Goal: Transaction & Acquisition: Obtain resource

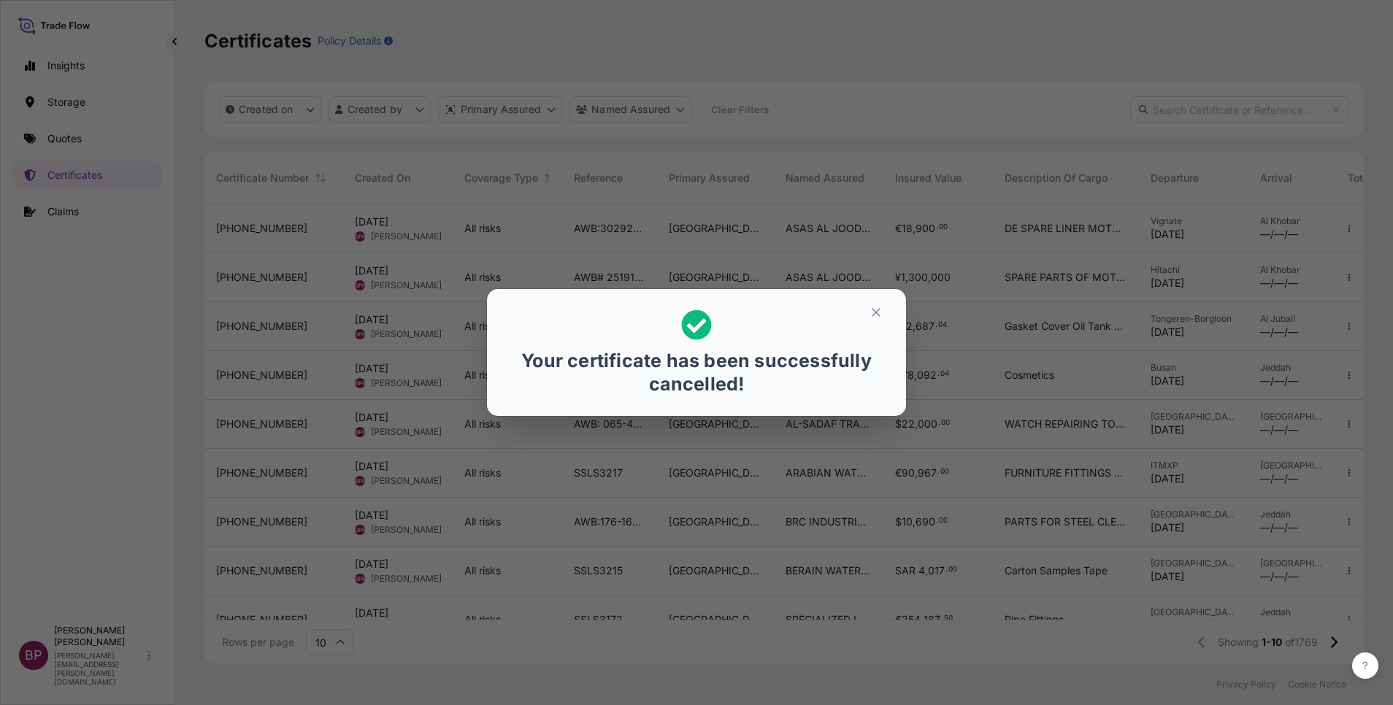
scroll to position [451, 1142]
click at [879, 314] on icon "button" at bounding box center [875, 312] width 13 height 13
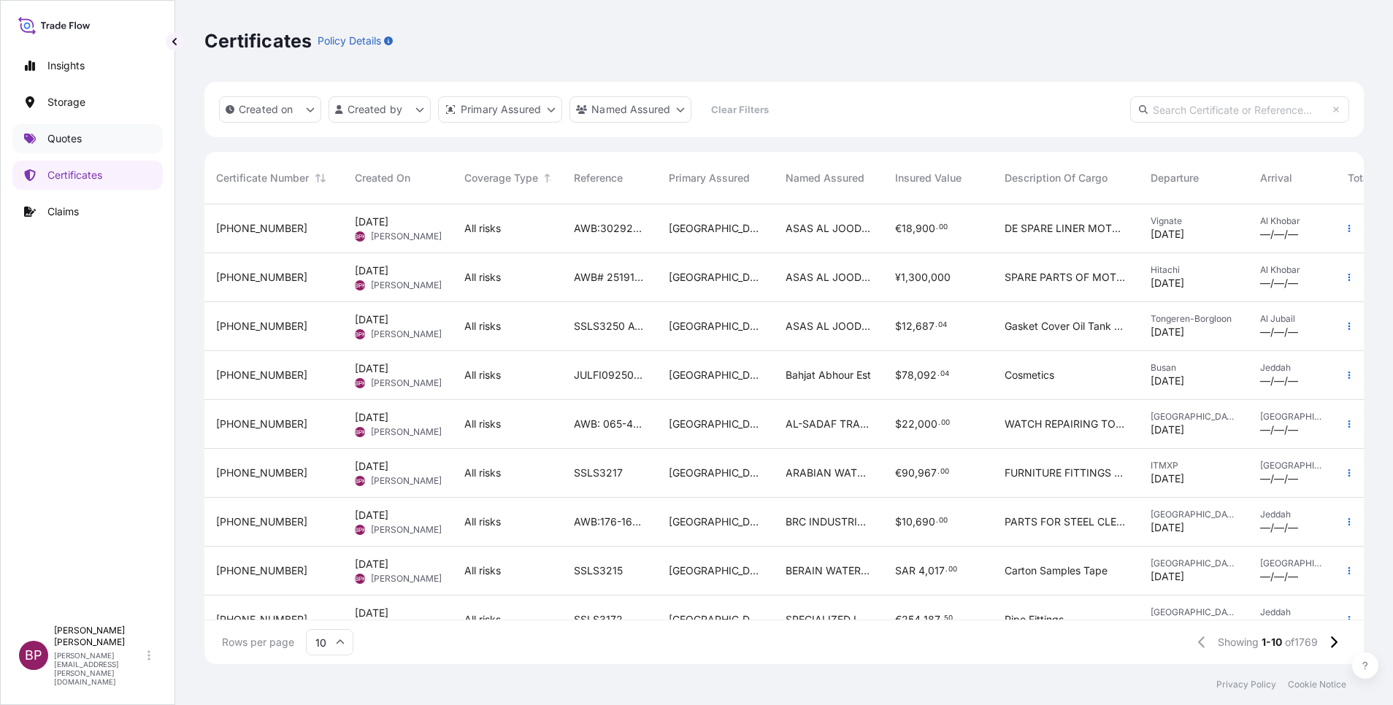
click at [72, 136] on p "Quotes" at bounding box center [64, 138] width 34 height 15
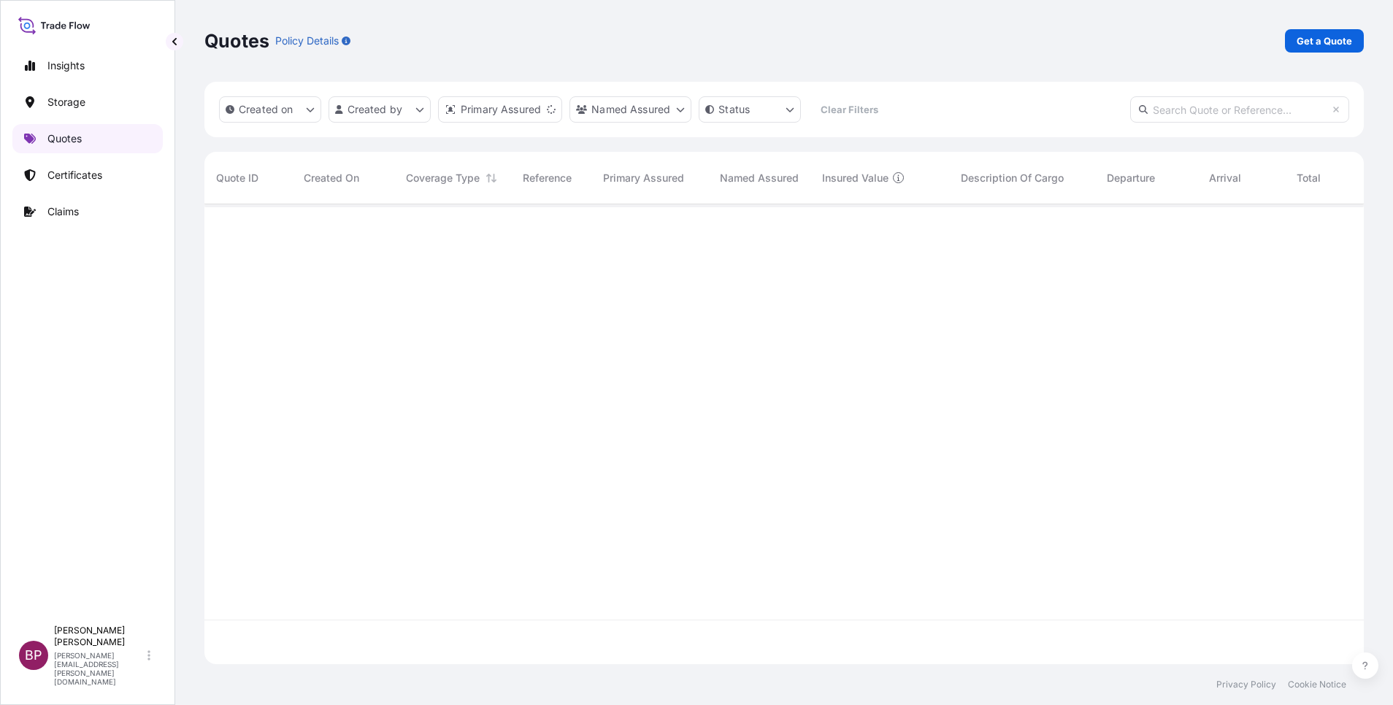
scroll to position [451, 1142]
click at [1324, 43] on p "Get a Quote" at bounding box center [1323, 41] width 55 height 15
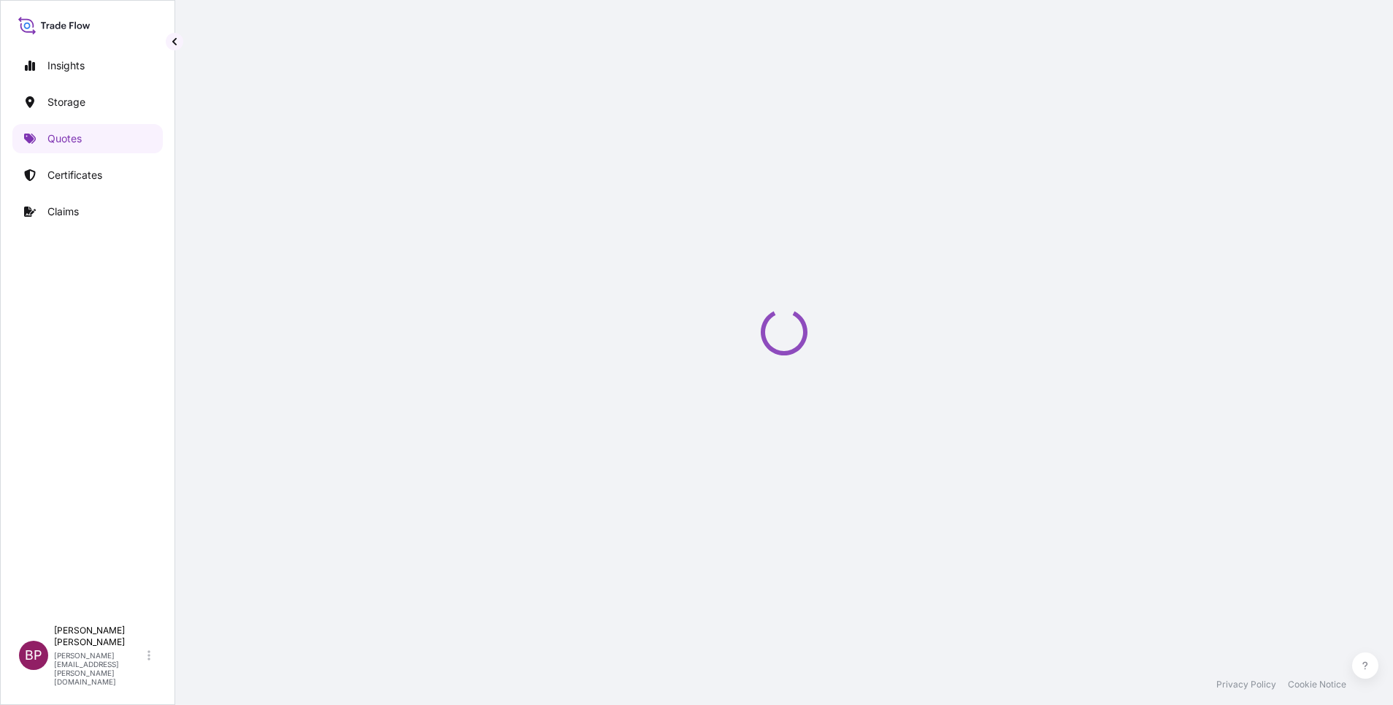
select select "Water"
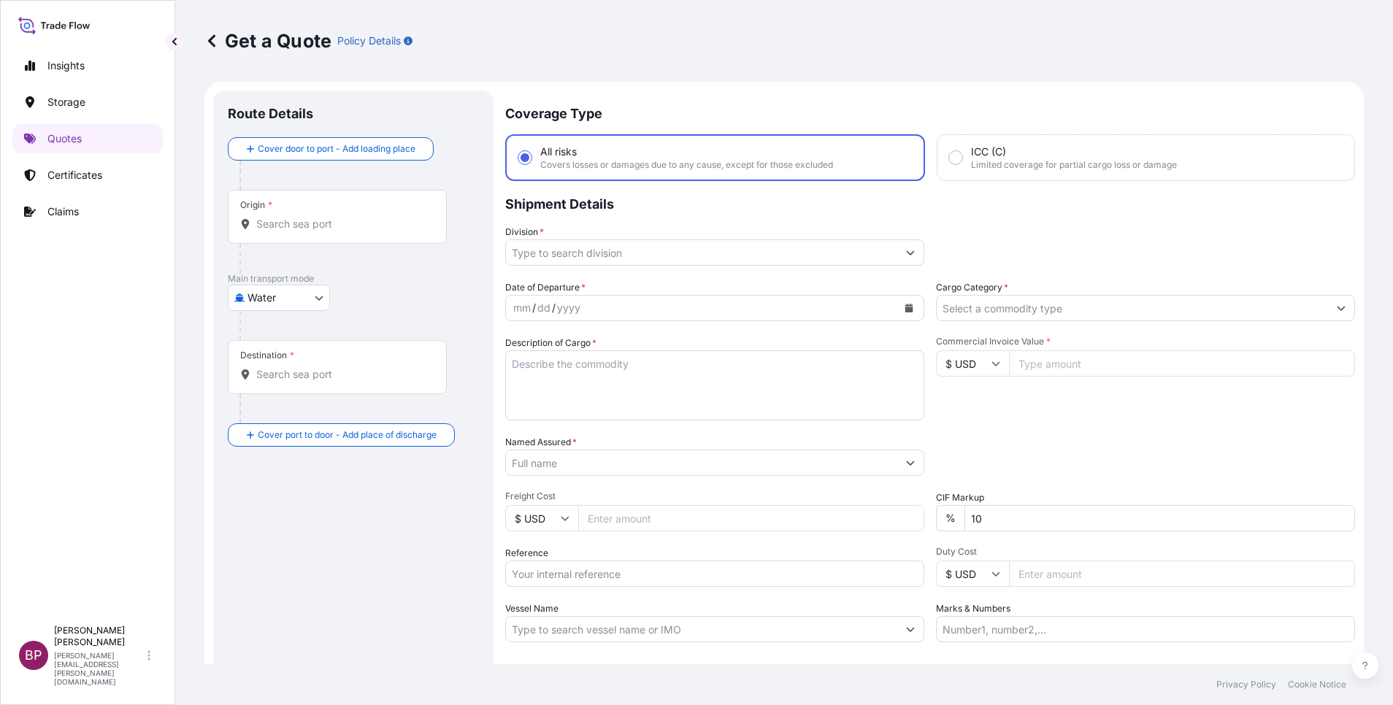
scroll to position [23, 0]
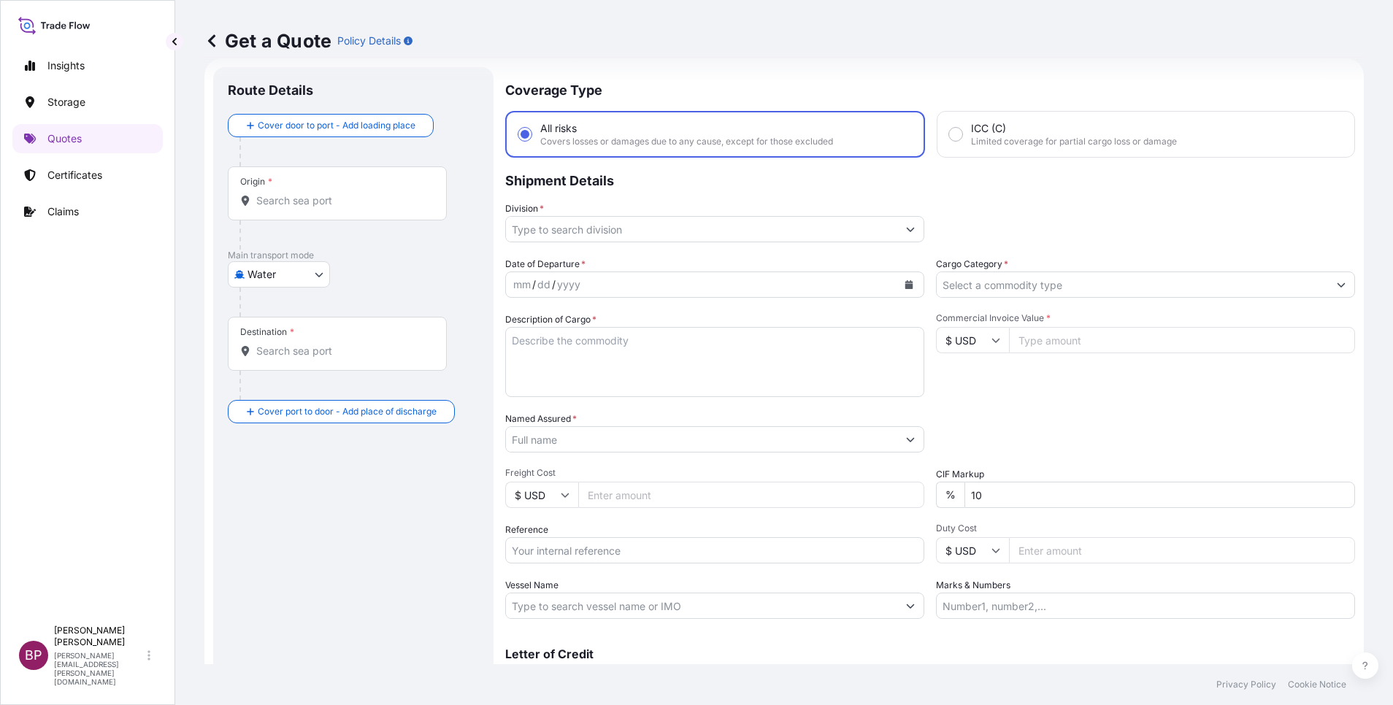
drag, startPoint x: 592, startPoint y: 609, endPoint x: 595, endPoint y: 573, distance: 35.9
click at [592, 608] on input "Vessel Name" at bounding box center [701, 606] width 391 height 26
click at [579, 551] on input "Reference" at bounding box center [714, 550] width 419 height 26
paste input "258956415"
type input "258956415"
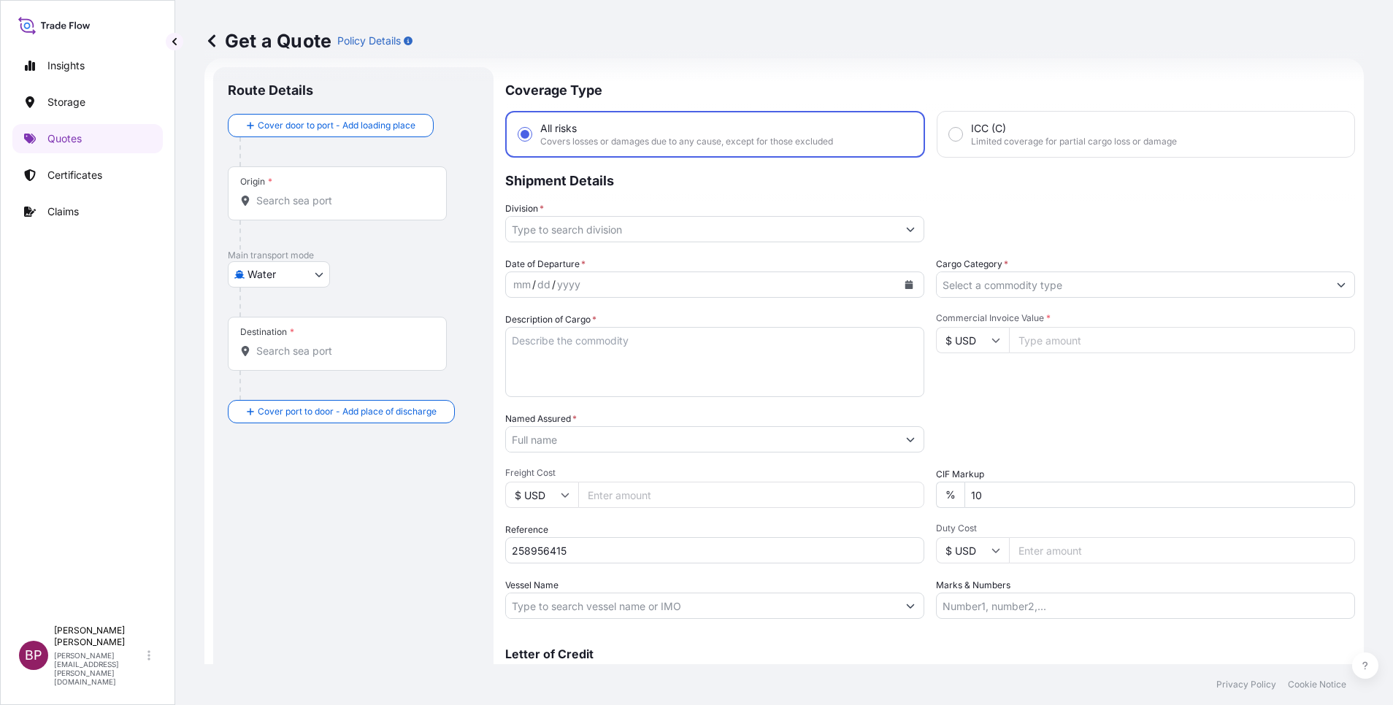
click at [1039, 347] on input "Commercial Invoice Value *" at bounding box center [1182, 340] width 346 height 26
paste input "70403"
type input "70403"
drag, startPoint x: 1004, startPoint y: 502, endPoint x: 563, endPoint y: 447, distance: 444.9
click at [548, 446] on div "Date of Departure * mm / dd / yyyy Cargo Category * Description of Cargo * Comm…" at bounding box center [930, 438] width 850 height 362
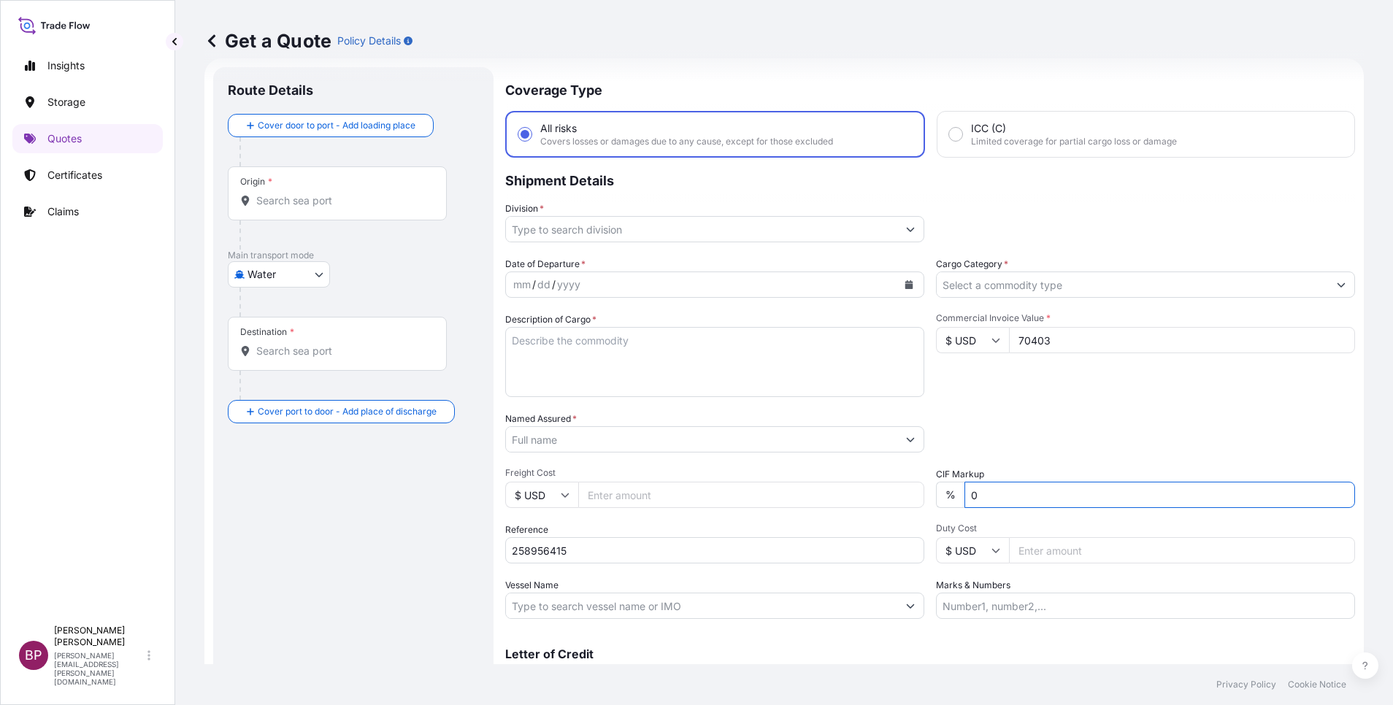
type input "0"
click at [1087, 287] on input "Cargo Category *" at bounding box center [1131, 284] width 391 height 26
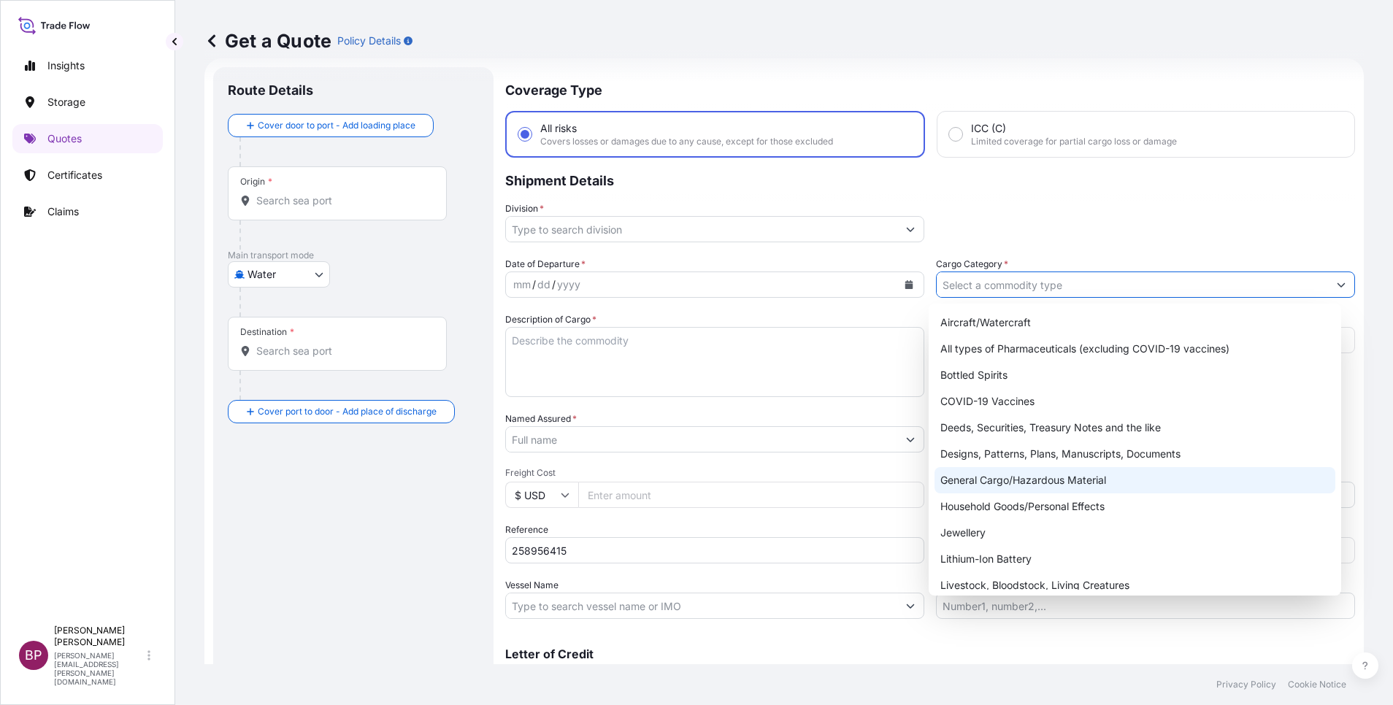
click at [1028, 483] on div "General Cargo/Hazardous Material" at bounding box center [1134, 480] width 401 height 26
type input "General Cargo/Hazardous Material"
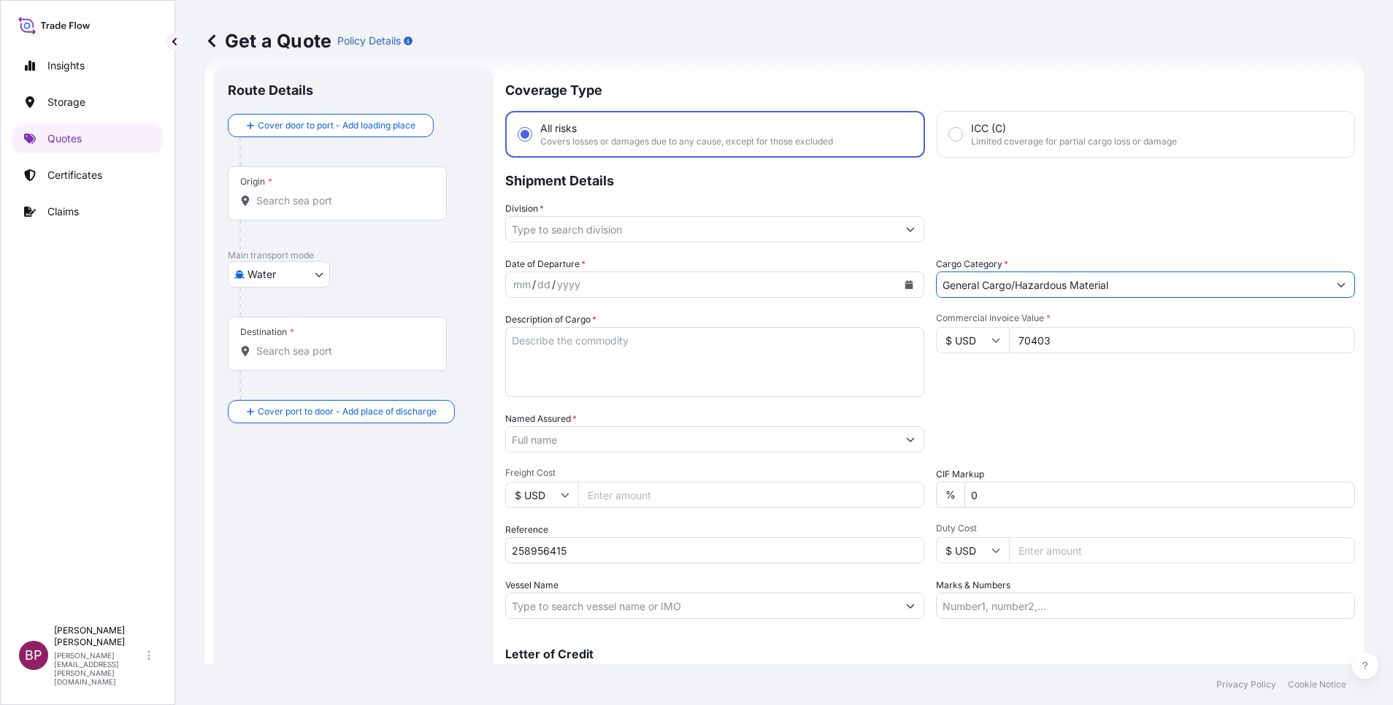
click at [869, 228] on input "Division *" at bounding box center [701, 229] width 391 height 26
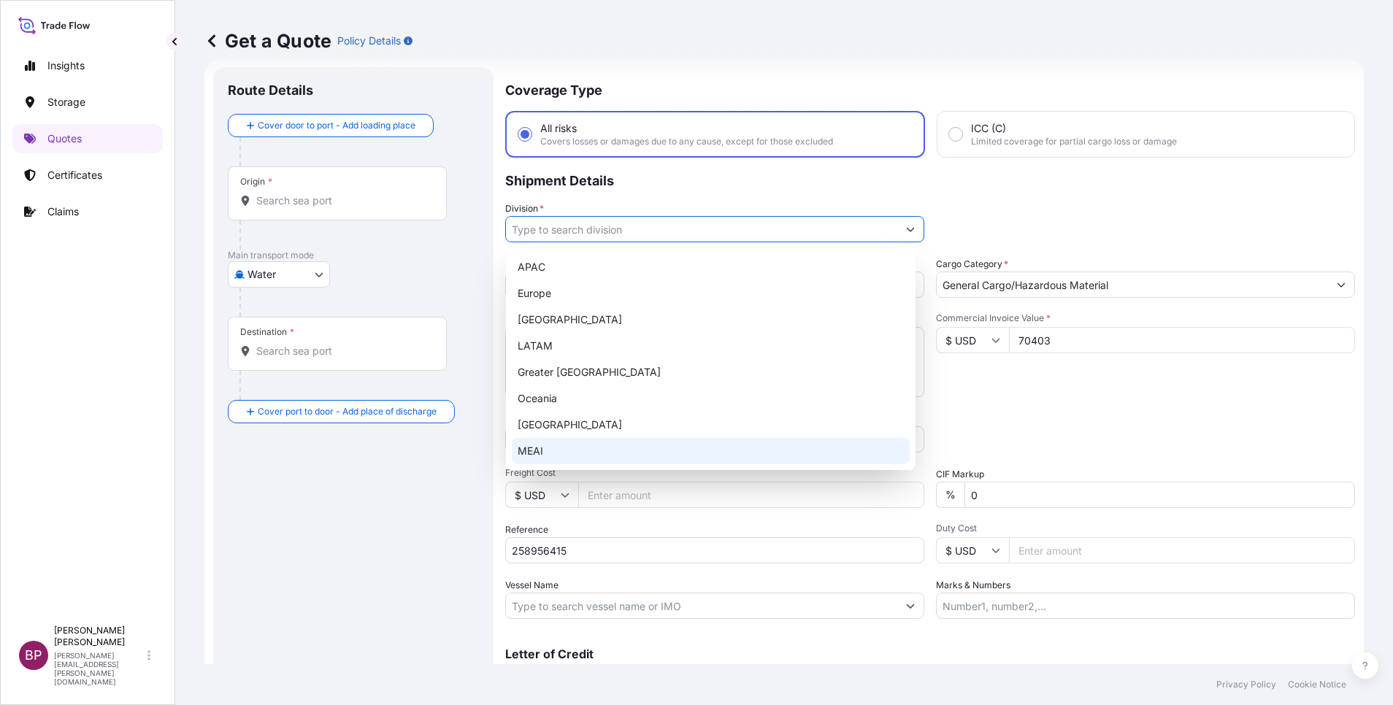
click at [601, 446] on div "MEAI" at bounding box center [711, 451] width 398 height 26
type input "MEAI"
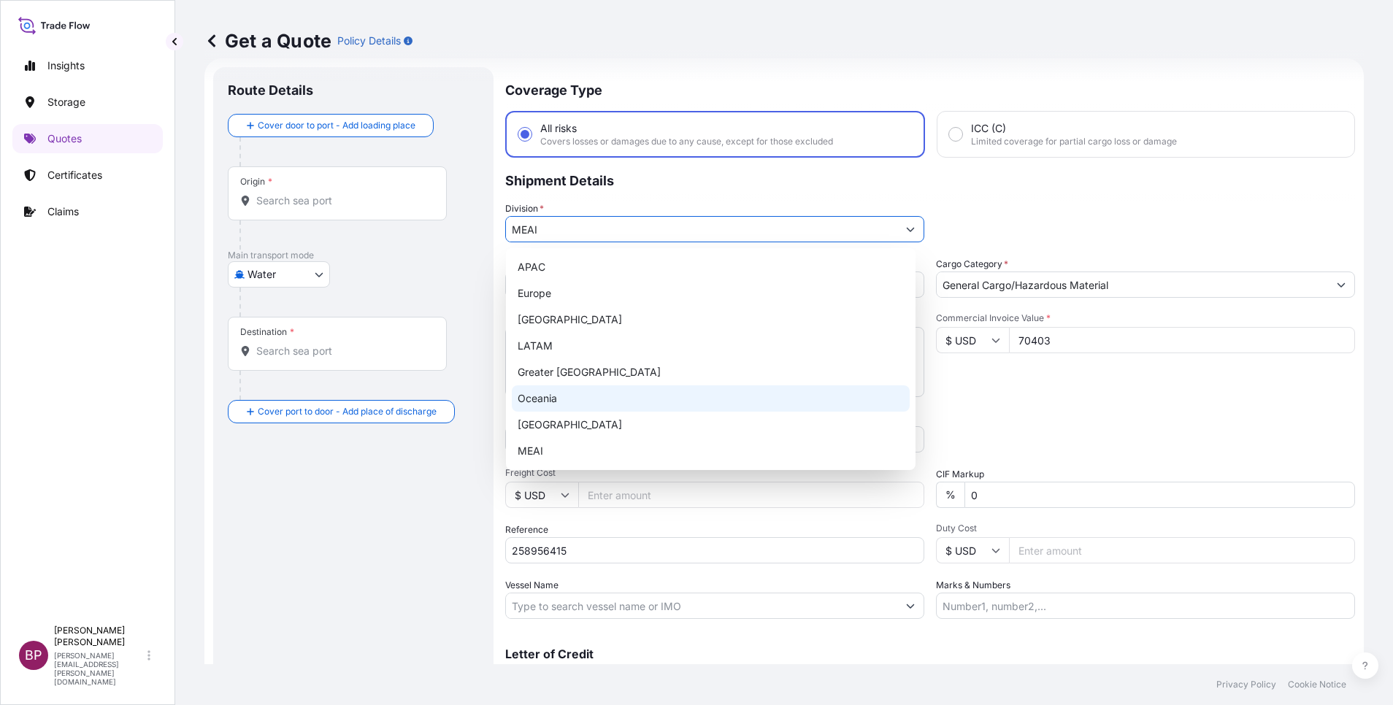
click at [1001, 393] on div "Commercial Invoice Value * $ USD 70403" at bounding box center [1145, 354] width 419 height 85
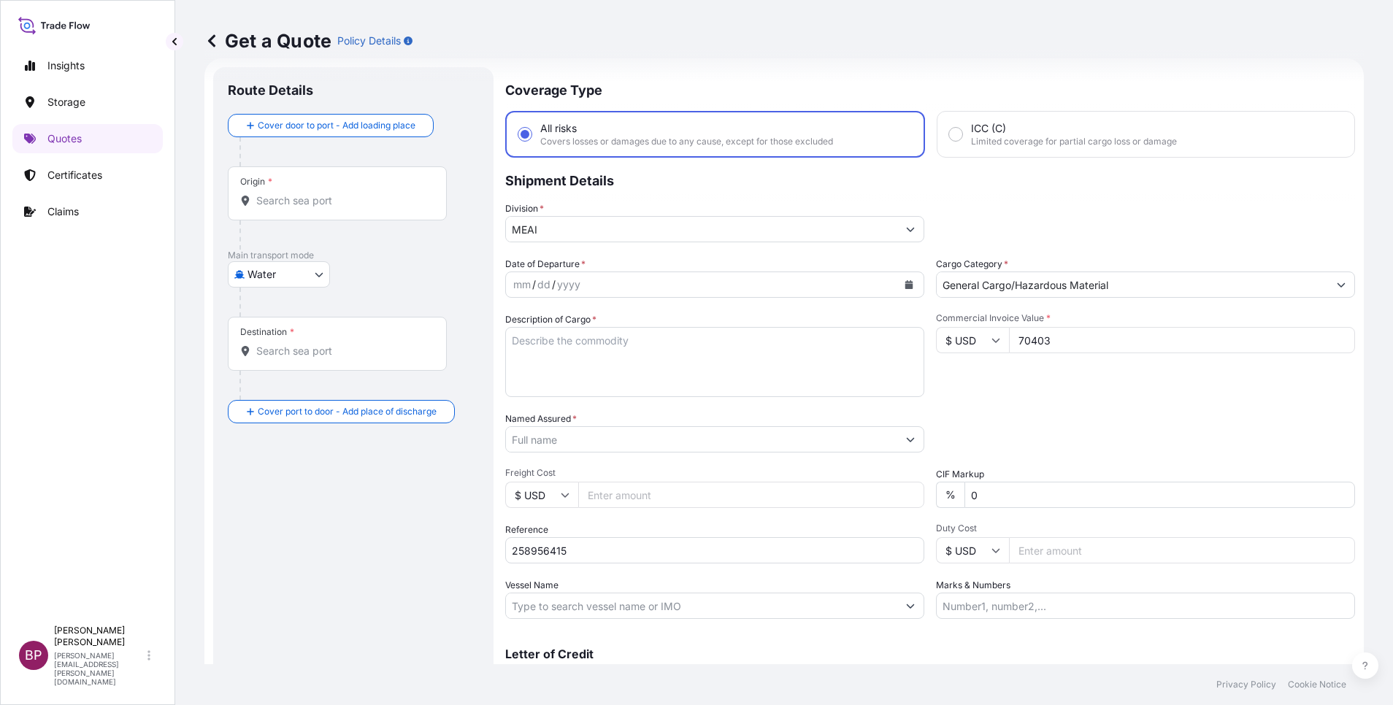
drag, startPoint x: 746, startPoint y: 373, endPoint x: 752, endPoint y: 369, distance: 7.9
click at [750, 372] on textarea "Description of Cargo *" at bounding box center [714, 362] width 419 height 70
paste textarea "CARBONATED DRINKS"
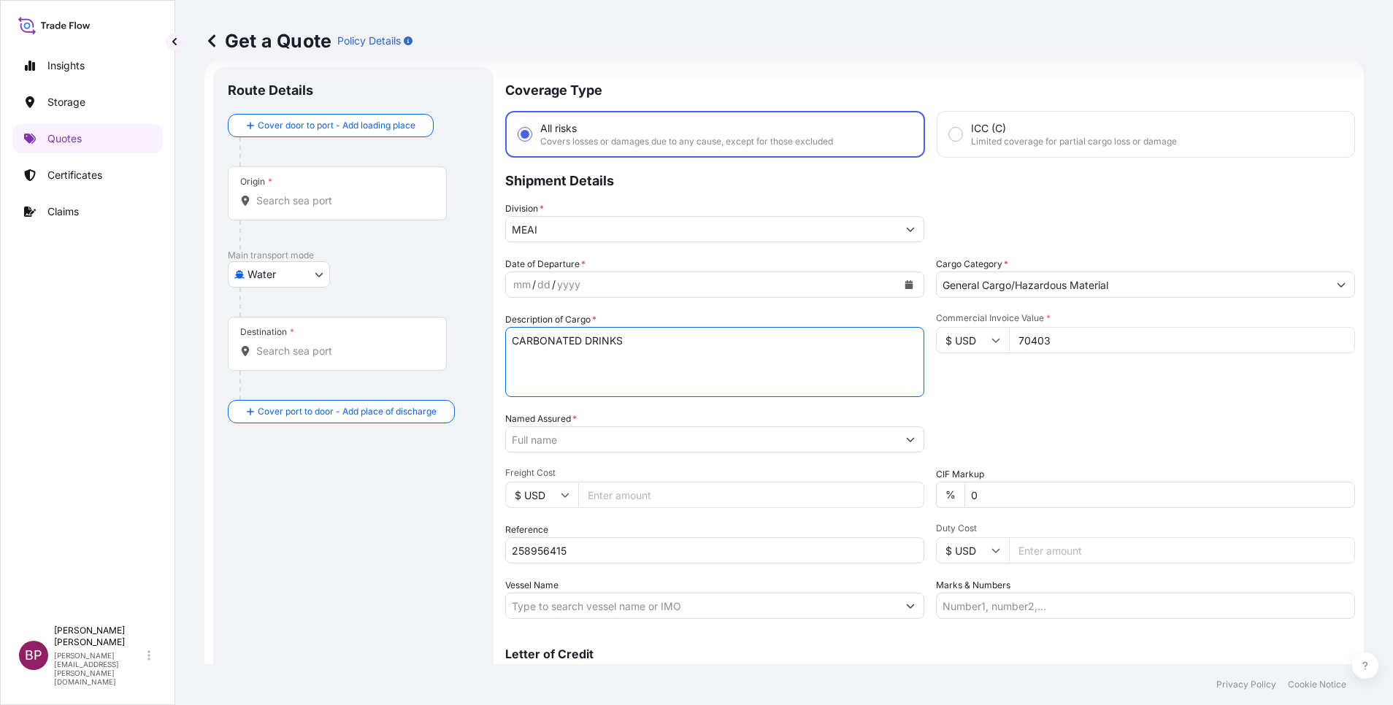
type textarea "CARBONATED DRINKS"
click at [905, 286] on icon "Calendar" at bounding box center [909, 284] width 8 height 9
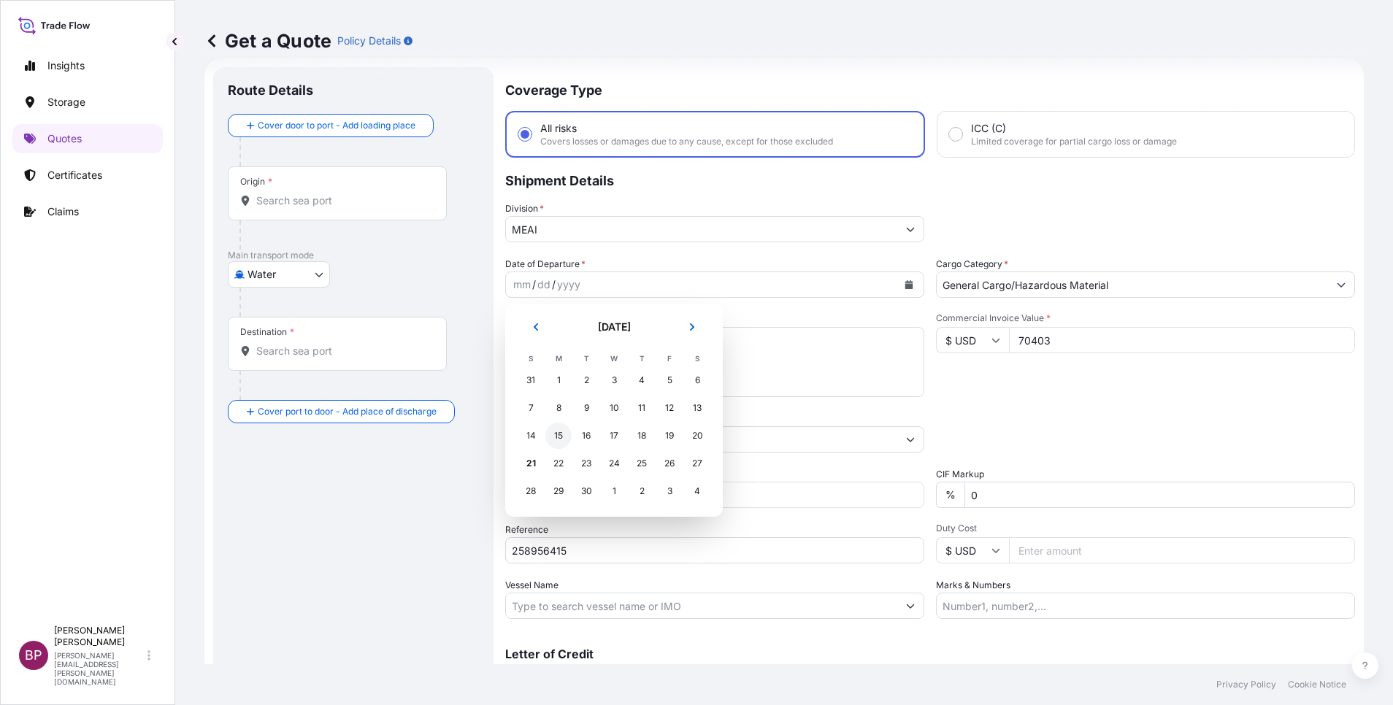
click at [557, 436] on div "15" at bounding box center [558, 436] width 26 height 26
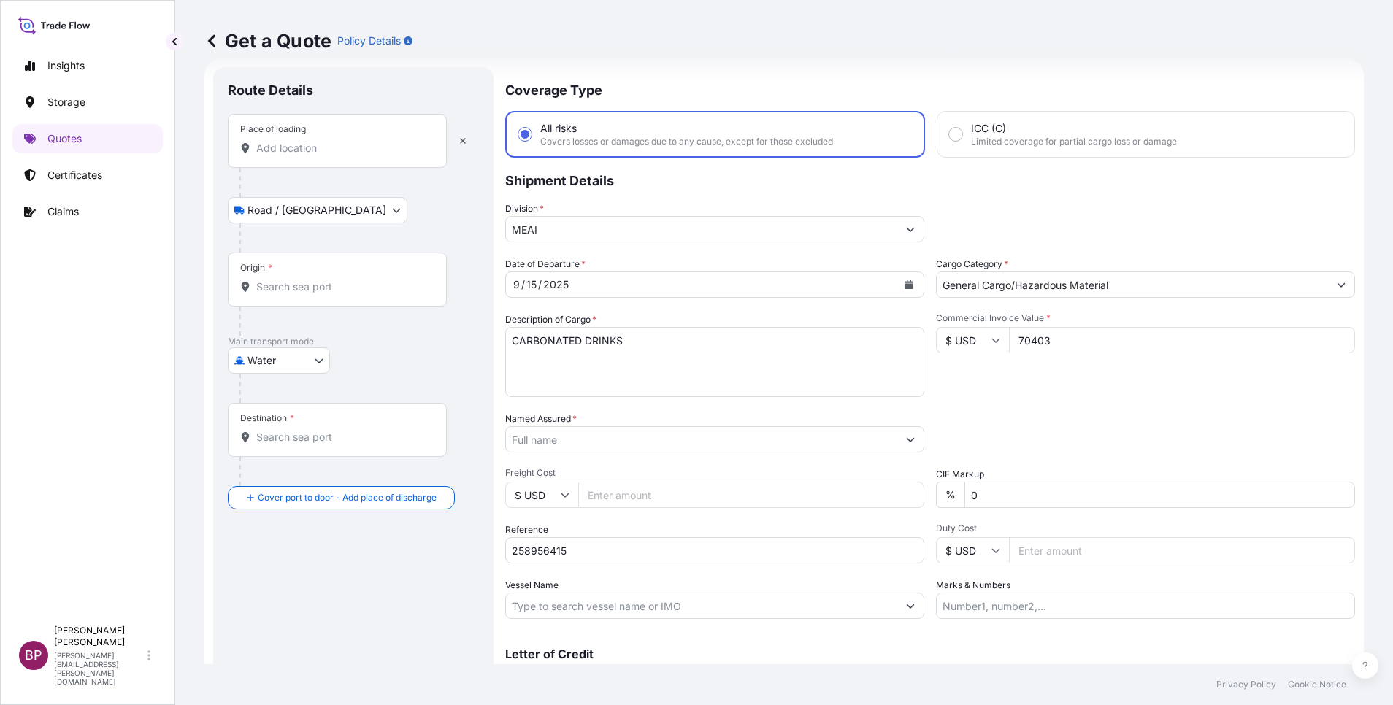
click at [350, 143] on input "Place of loading" at bounding box center [342, 148] width 172 height 15
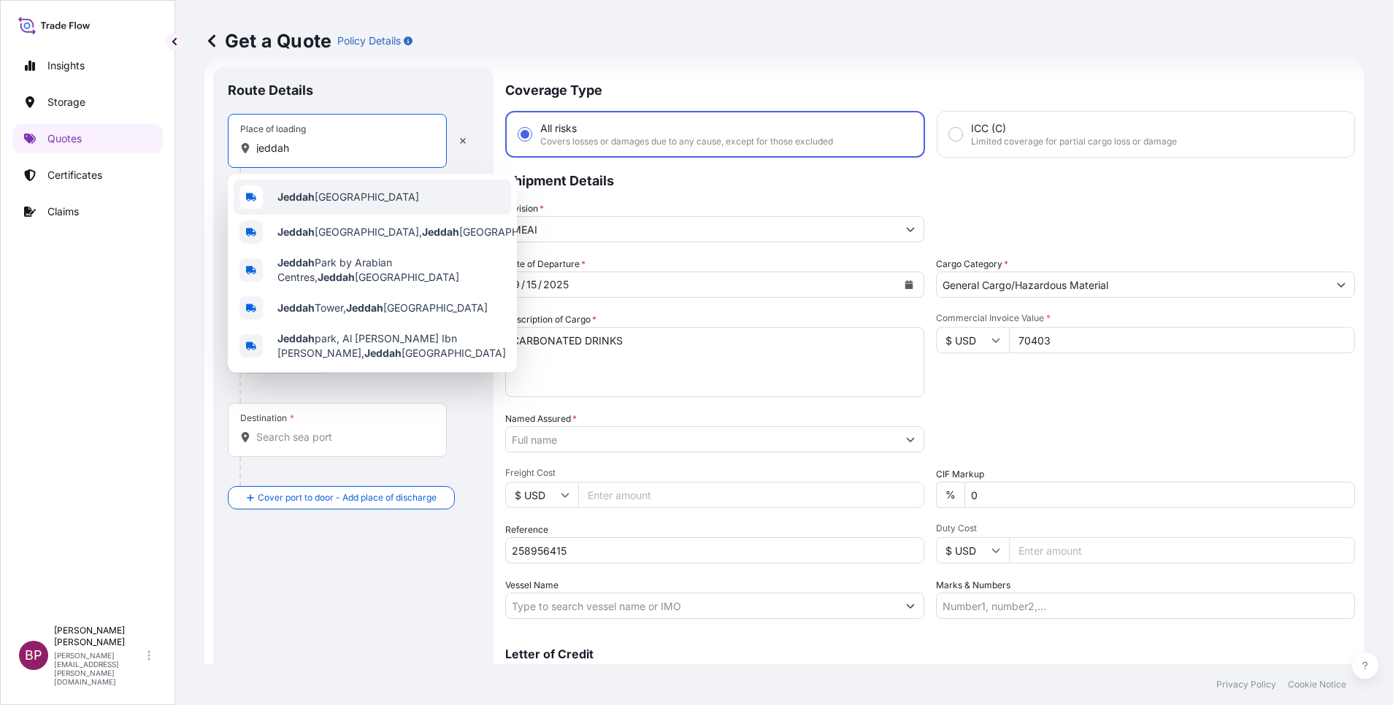
click at [333, 199] on span "Jeddah [GEOGRAPHIC_DATA]" at bounding box center [348, 197] width 142 height 15
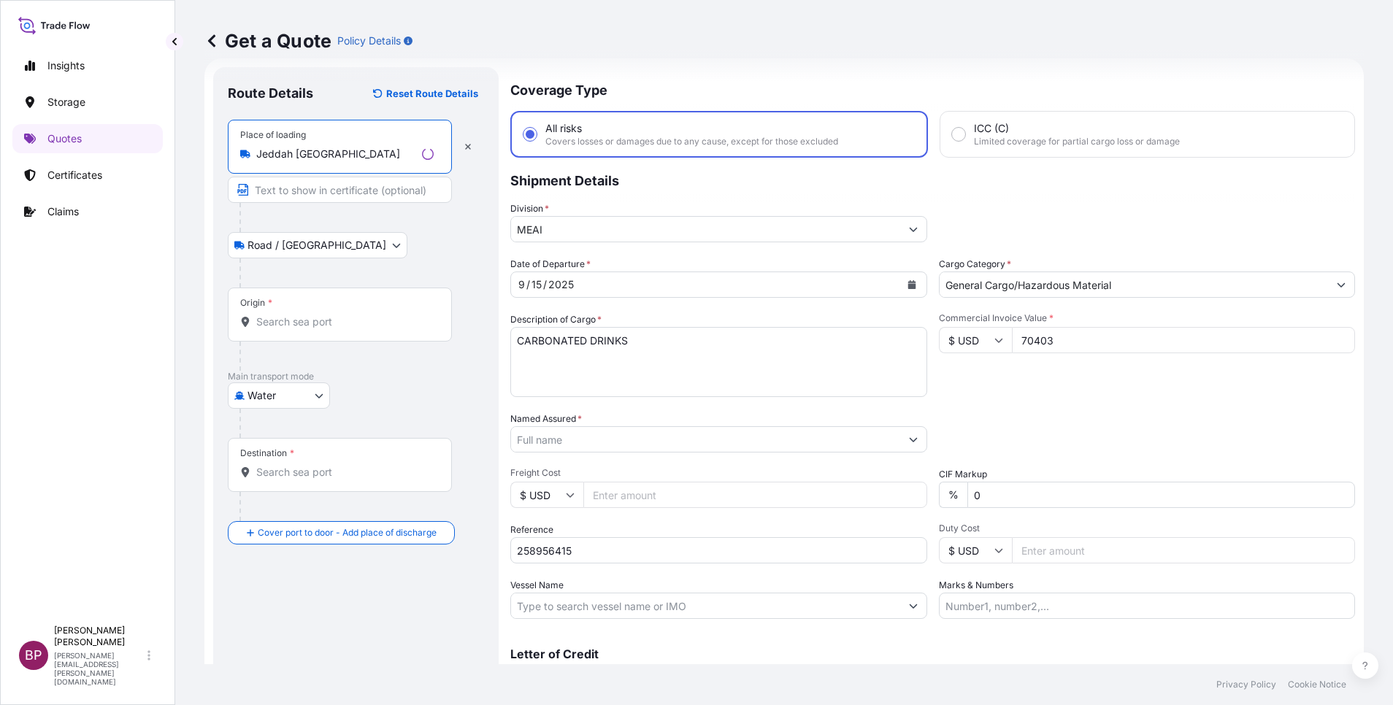
type input "Jeddah [GEOGRAPHIC_DATA]"
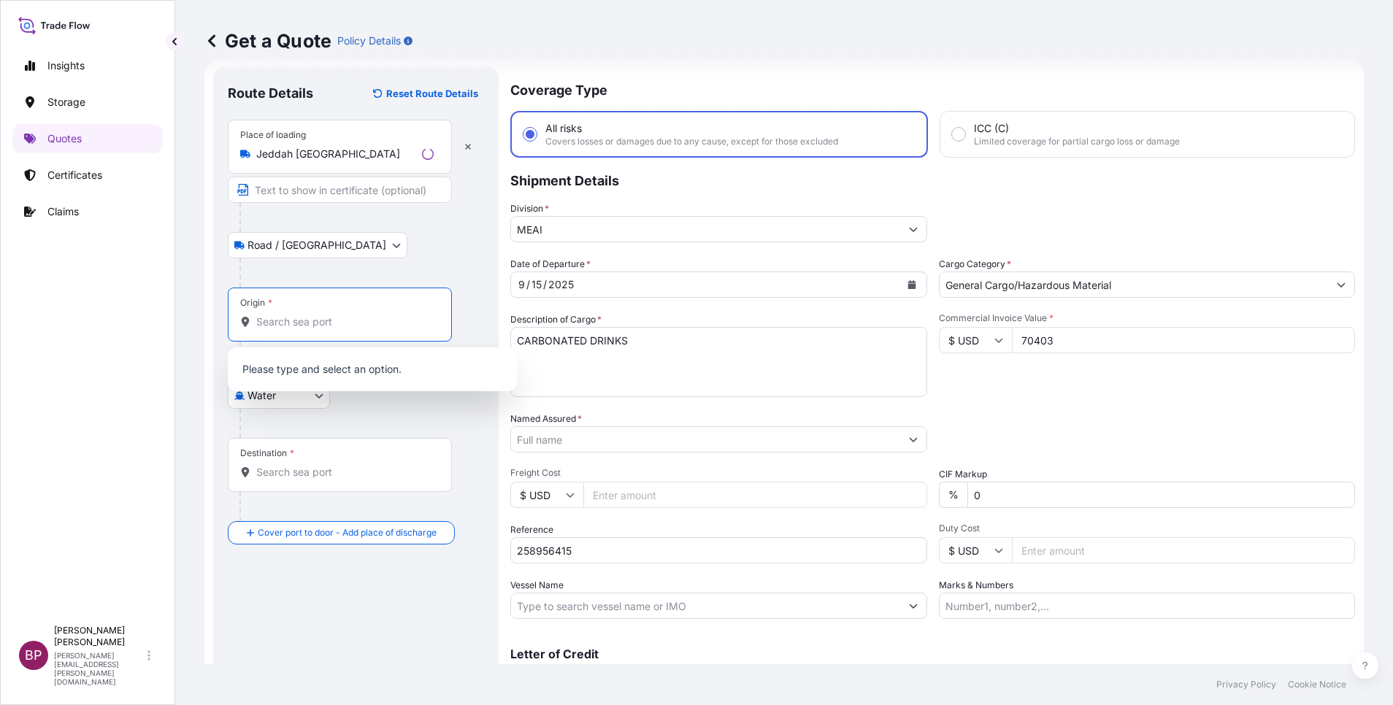
click at [315, 328] on input "Origin *" at bounding box center [344, 322] width 177 height 15
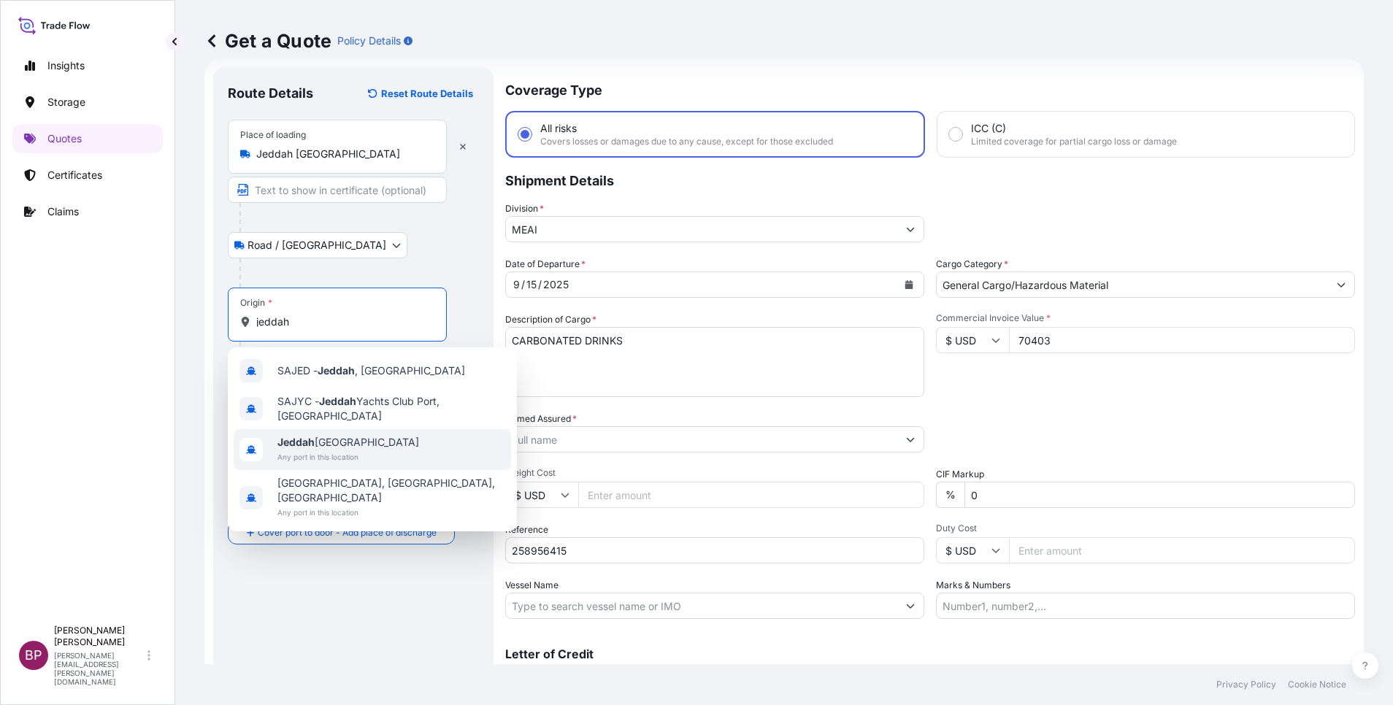
click at [367, 444] on span "Jeddah [GEOGRAPHIC_DATA]" at bounding box center [348, 442] width 142 height 15
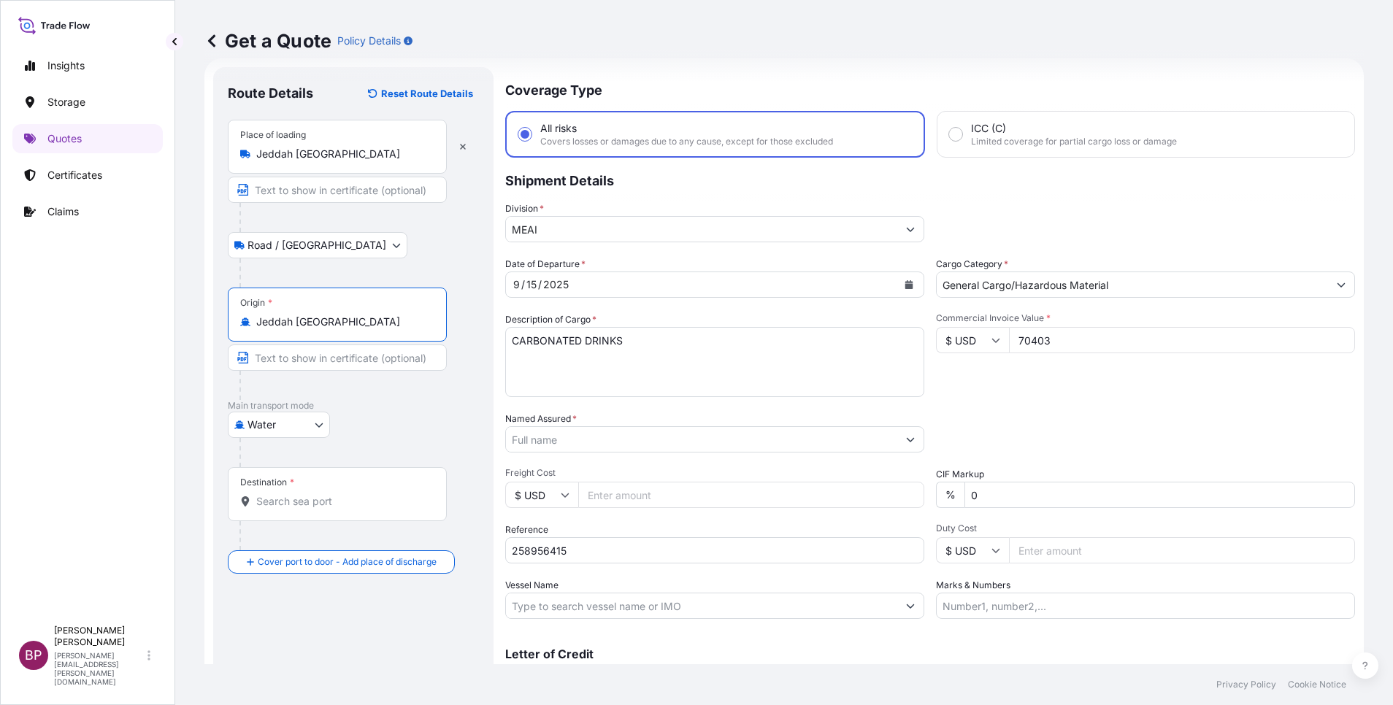
type input "Jeddah [GEOGRAPHIC_DATA]"
click at [311, 501] on input "Destination *" at bounding box center [342, 501] width 172 height 15
paste input "LONDON GATEWAY"
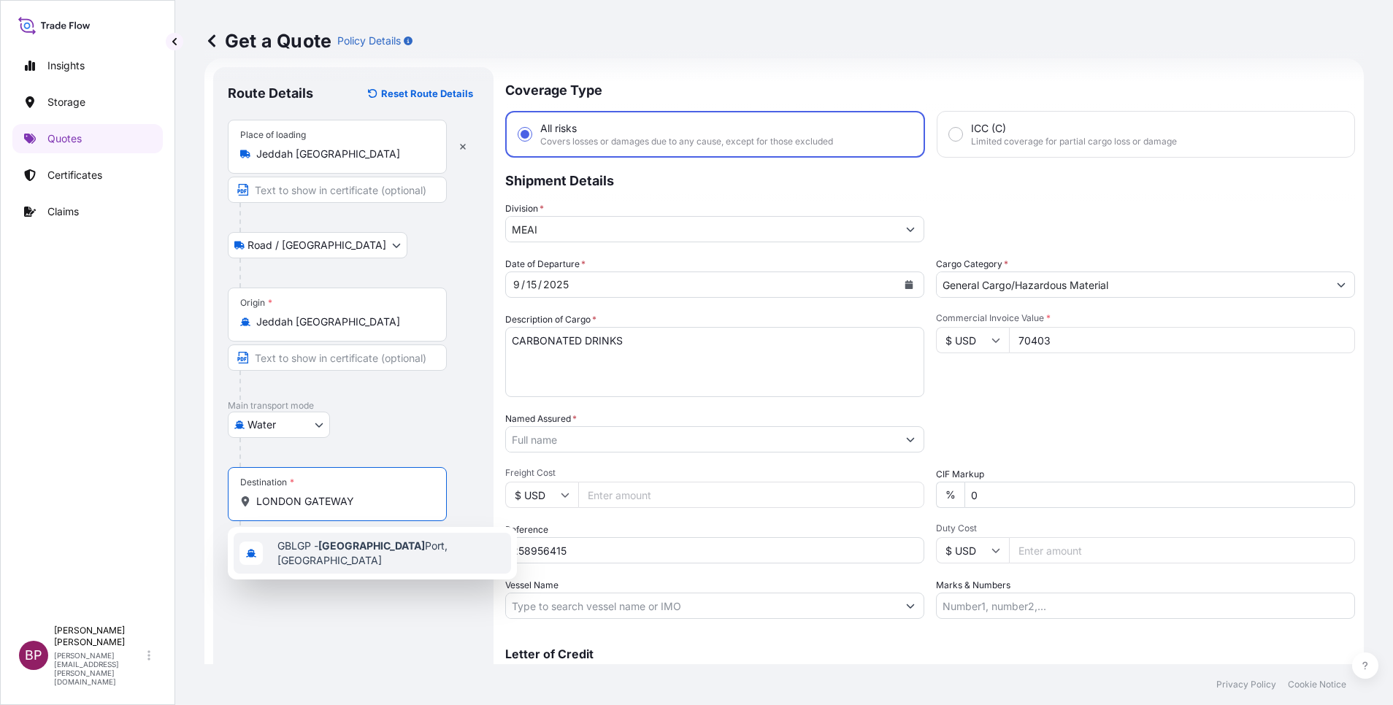
click at [345, 555] on span "GBLGP - [GEOGRAPHIC_DATA], [GEOGRAPHIC_DATA]" at bounding box center [391, 553] width 228 height 29
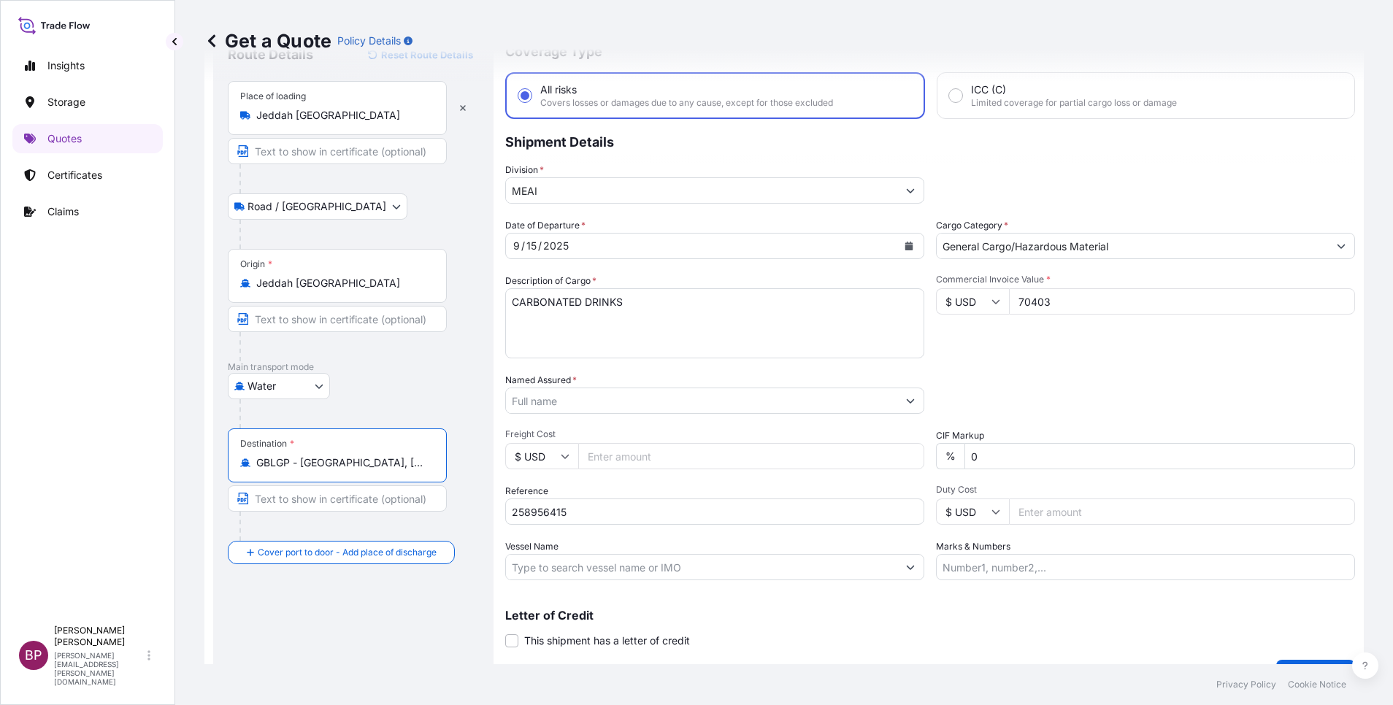
scroll to position [96, 0]
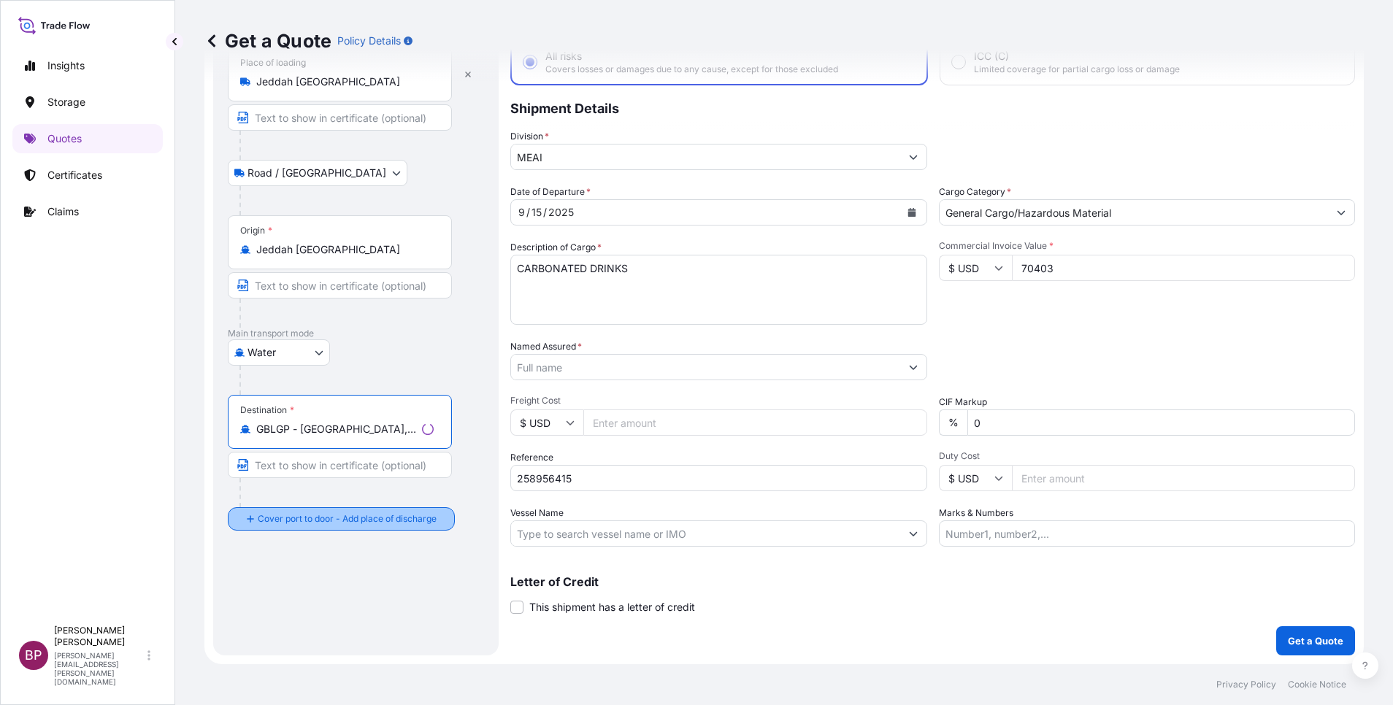
type input "GBLGP - [GEOGRAPHIC_DATA], [GEOGRAPHIC_DATA]"
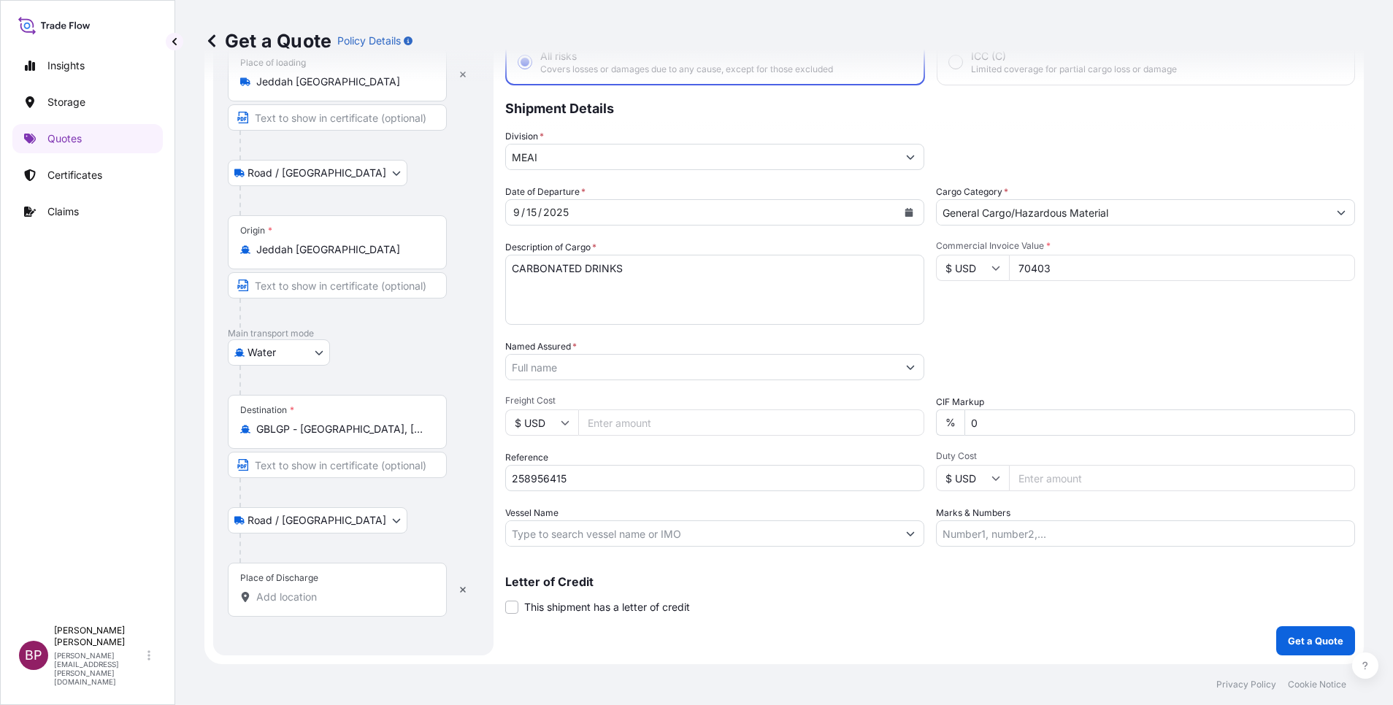
click at [289, 598] on input "Place of Discharge" at bounding box center [342, 597] width 172 height 15
paste input "LONDON GATEWAY"
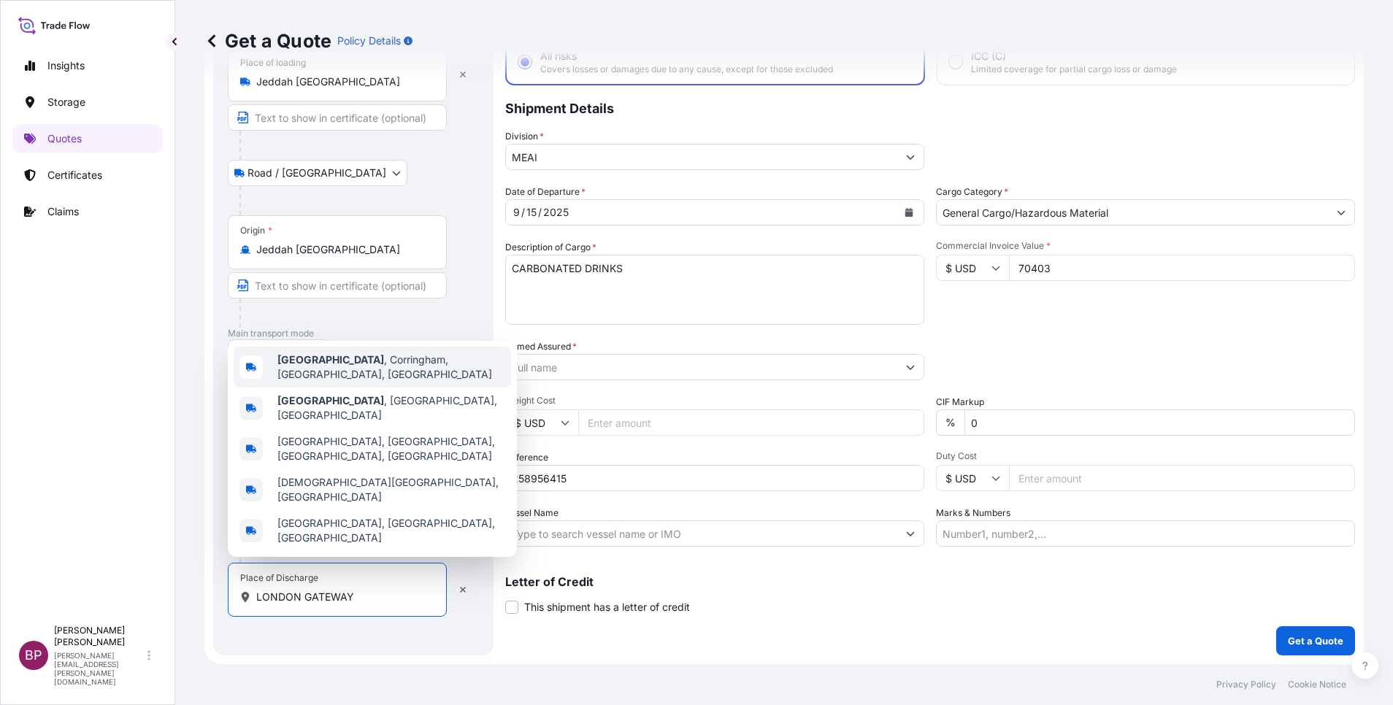
click at [377, 381] on span "[GEOGRAPHIC_DATA] , [GEOGRAPHIC_DATA], [GEOGRAPHIC_DATA], [GEOGRAPHIC_DATA]" at bounding box center [391, 367] width 228 height 29
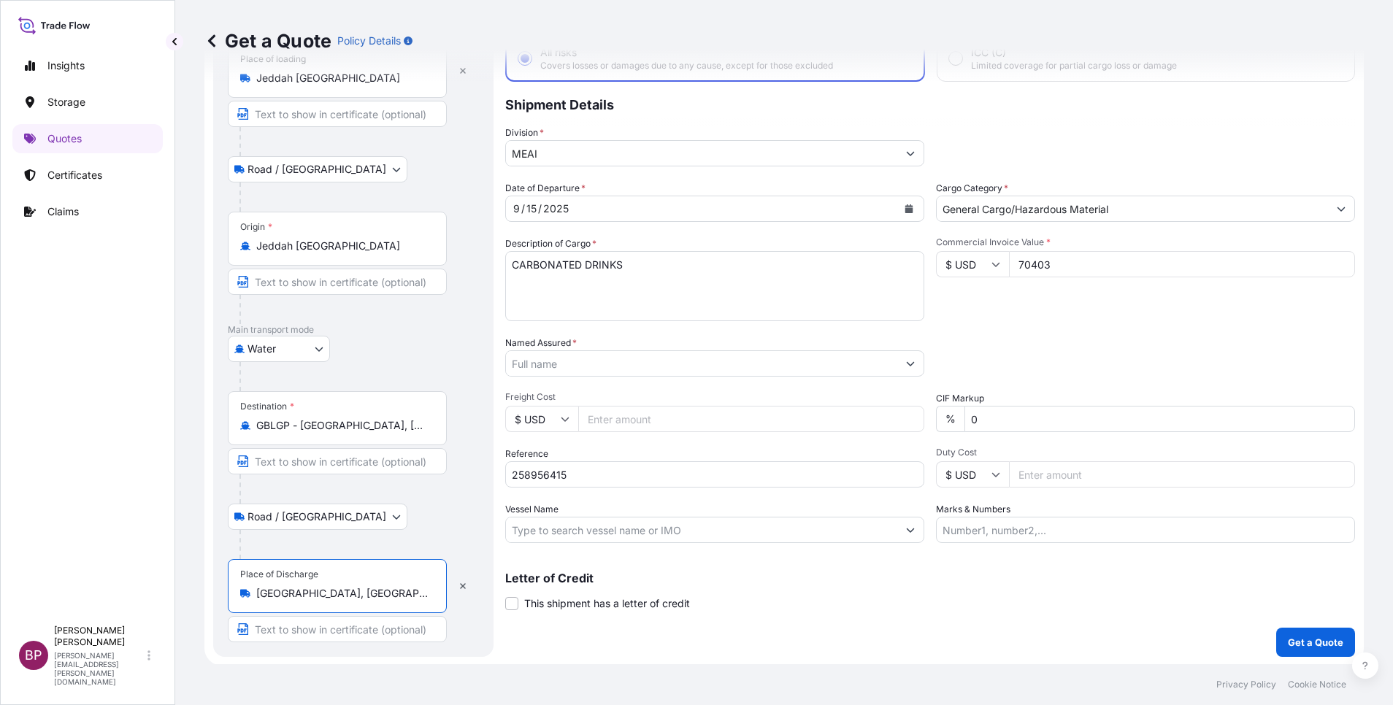
scroll to position [101, 0]
type input "[GEOGRAPHIC_DATA], [GEOGRAPHIC_DATA], [GEOGRAPHIC_DATA], [GEOGRAPHIC_DATA]"
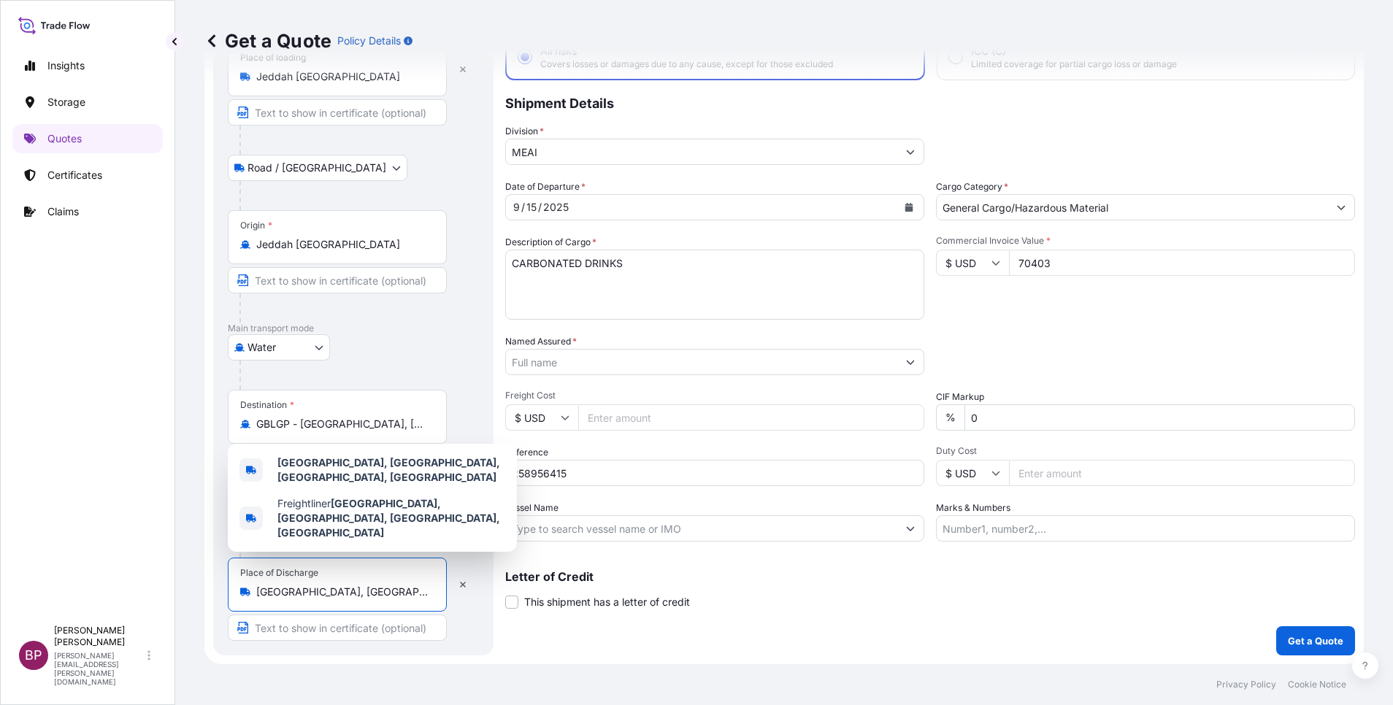
click at [649, 364] on input "Named Assured *" at bounding box center [701, 362] width 391 height 26
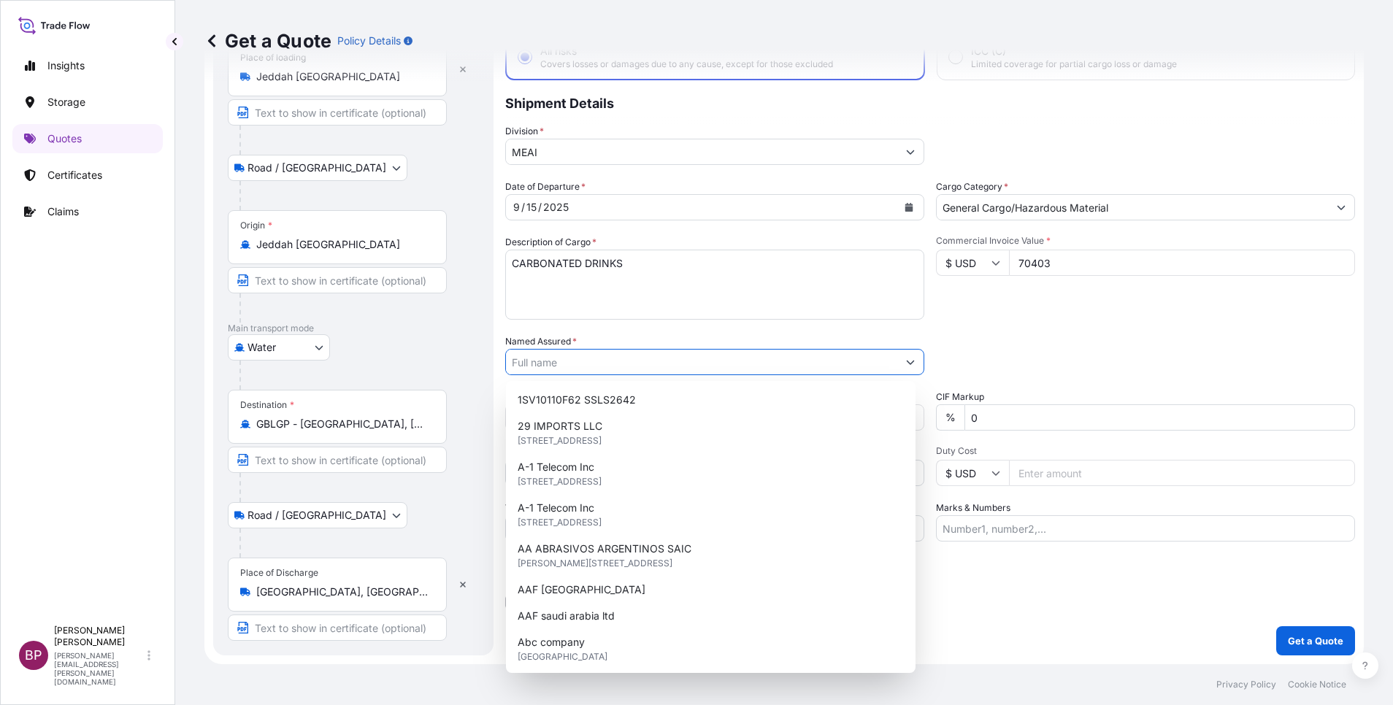
paste input "TUBAL TRADING LTD"
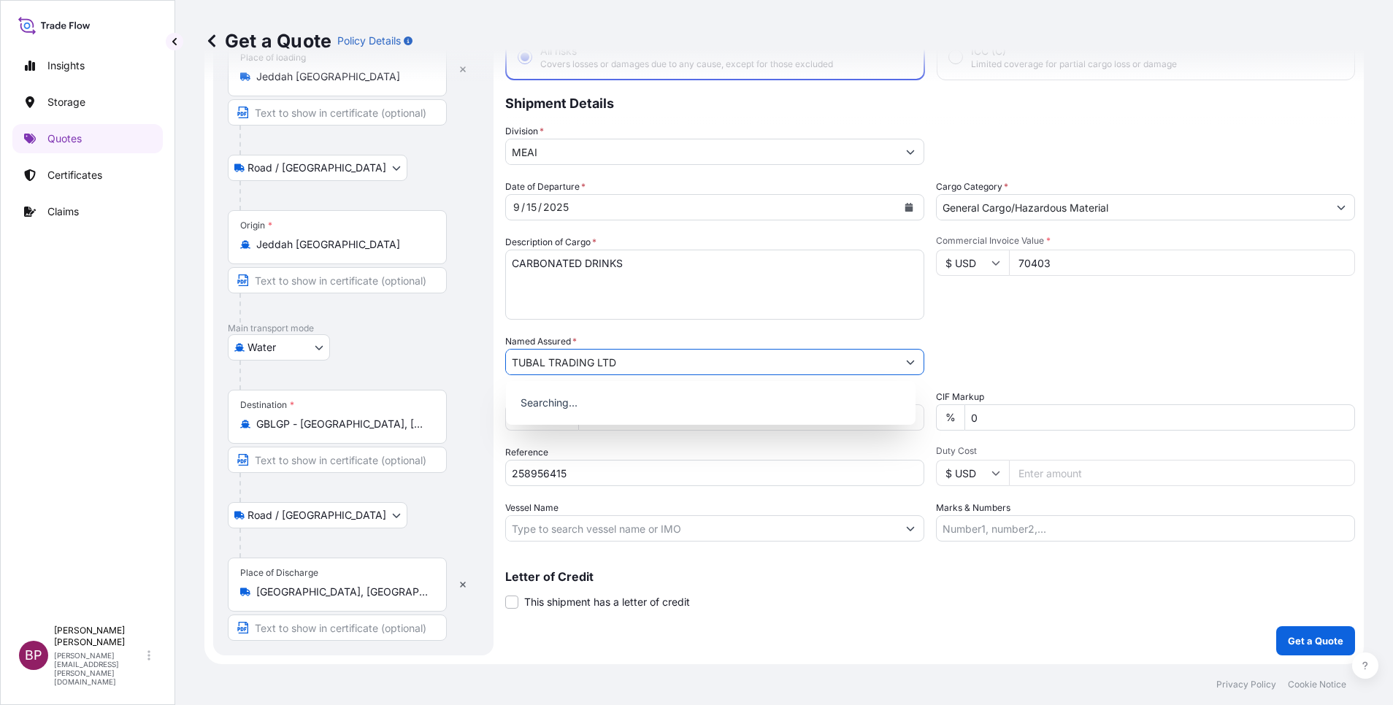
type input "TUBAL TRADING LTD"
click at [956, 629] on div "Coverage Type All risks Covers losses or damages due to any cause, except for t…" at bounding box center [930, 323] width 850 height 666
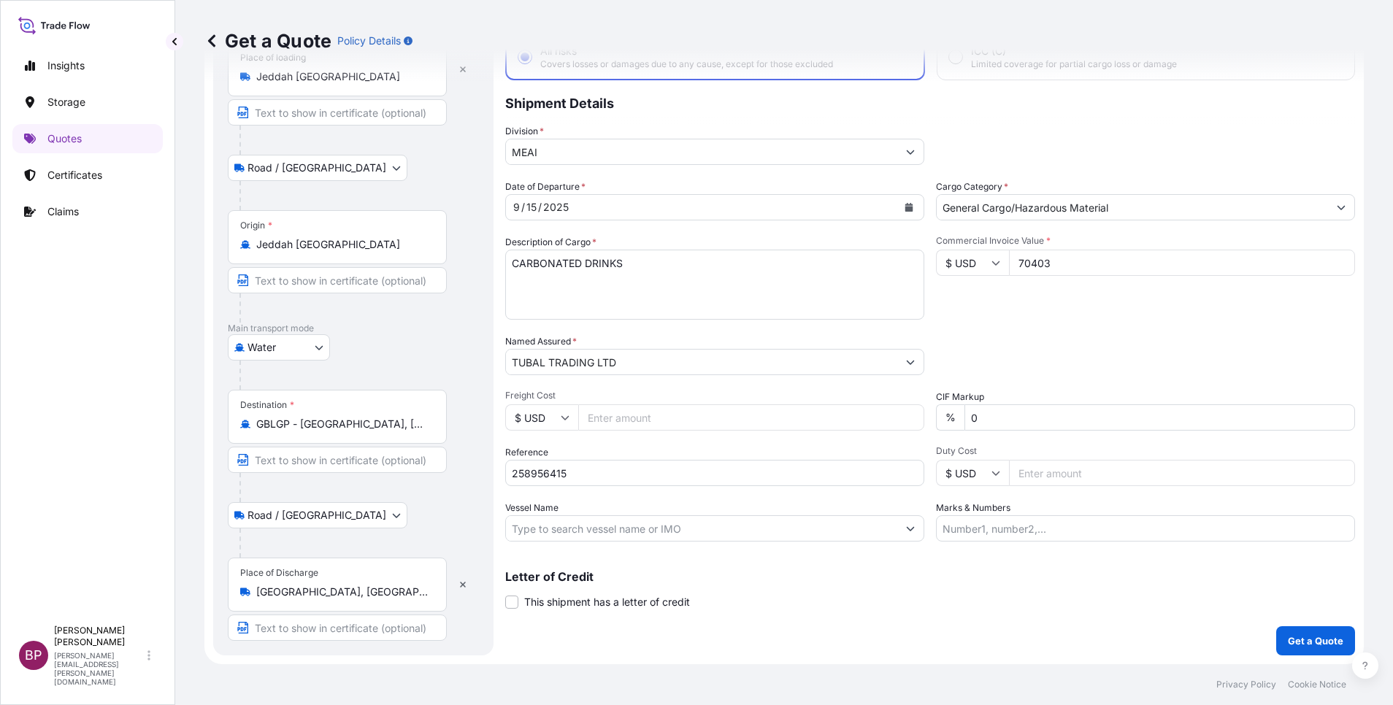
click at [417, 436] on div "Destination * GBLGP - [GEOGRAPHIC_DATA], [GEOGRAPHIC_DATA]" at bounding box center [337, 417] width 219 height 54
click at [417, 431] on input "GBLGP - [GEOGRAPHIC_DATA], [GEOGRAPHIC_DATA]" at bounding box center [342, 424] width 172 height 15
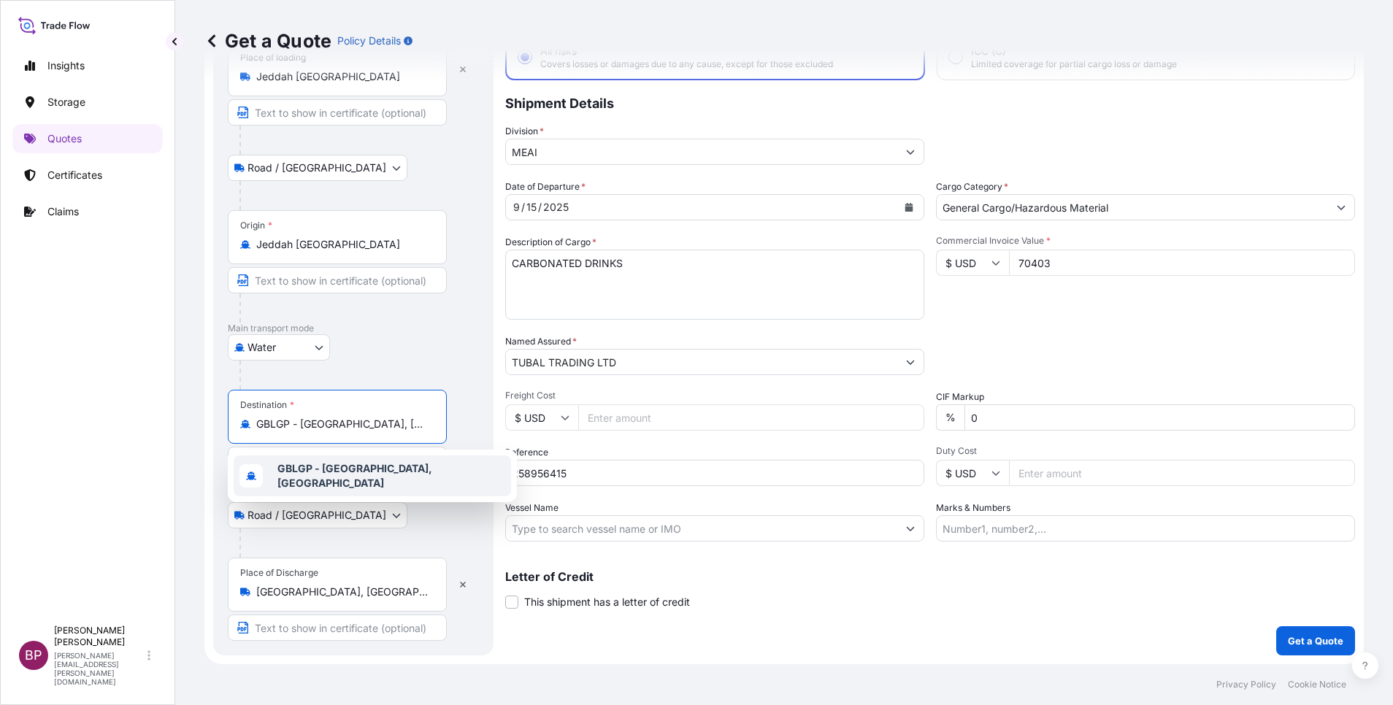
click at [428, 431] on div "GBLGP - [GEOGRAPHIC_DATA], [GEOGRAPHIC_DATA]" at bounding box center [337, 424] width 194 height 15
click at [428, 431] on input "GBLGP - [GEOGRAPHIC_DATA], [GEOGRAPHIC_DATA]" at bounding box center [342, 424] width 172 height 15
drag, startPoint x: 259, startPoint y: 425, endPoint x: 1223, endPoint y: 420, distance: 964.1
click at [1223, 420] on form "Route Details Reset Route Details Place of loading [GEOGRAPHIC_DATA] [GEOGRAPHI…" at bounding box center [783, 322] width 1159 height 683
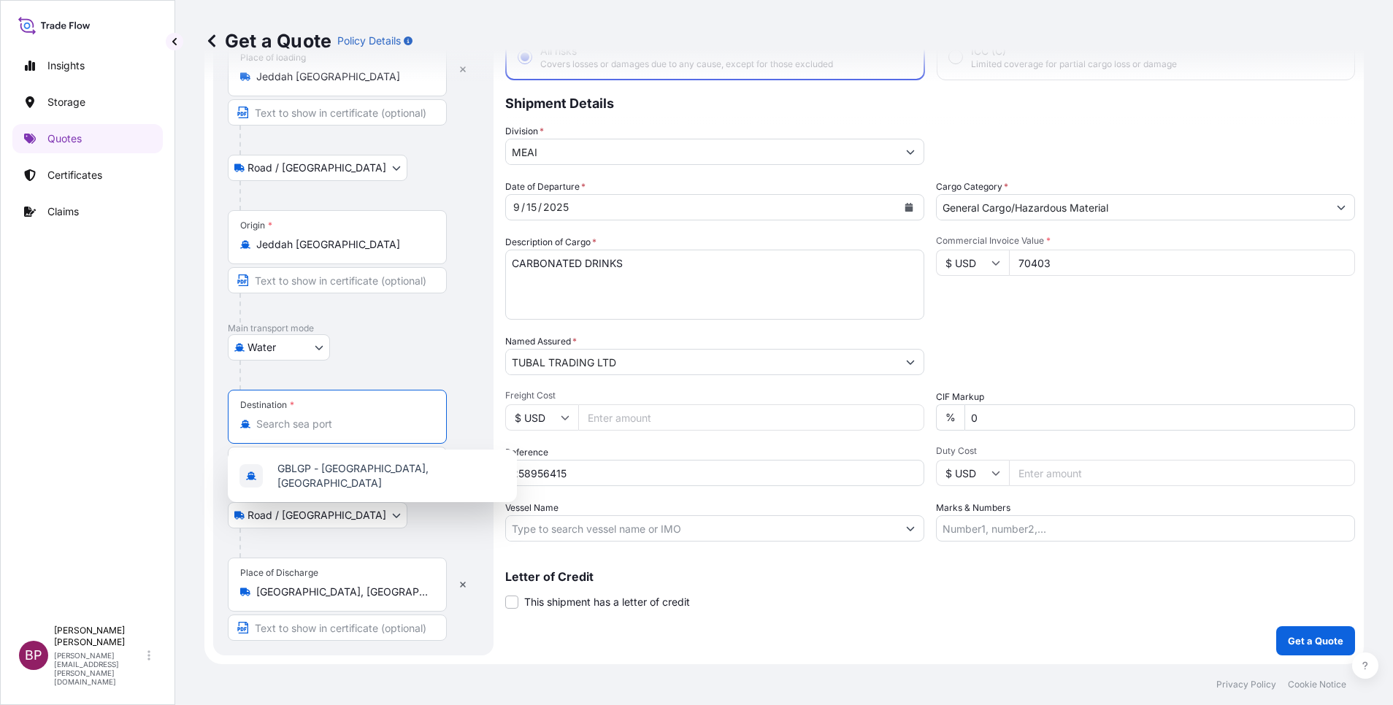
scroll to position [0, 0]
paste input "ROTHERHAM"
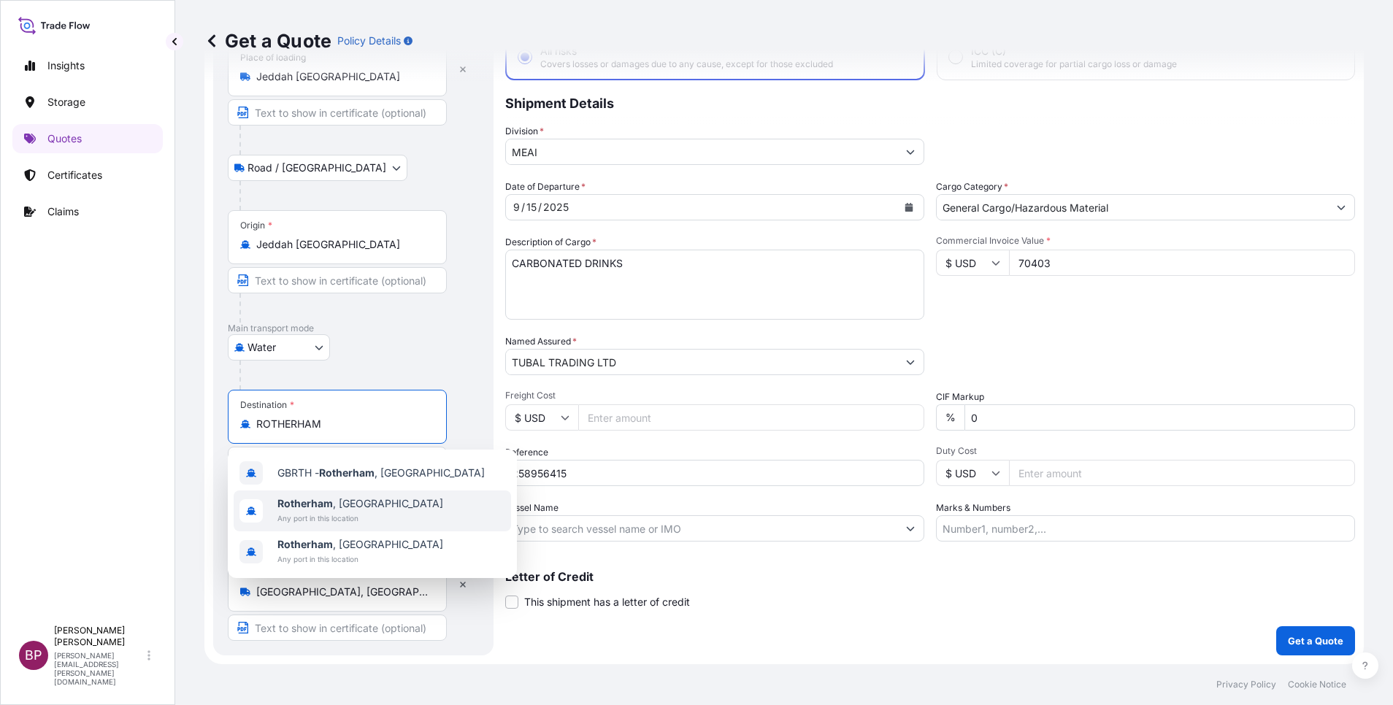
click at [304, 511] on div "[GEOGRAPHIC_DATA] , [GEOGRAPHIC_DATA] Any port in this location" at bounding box center [360, 510] width 166 height 29
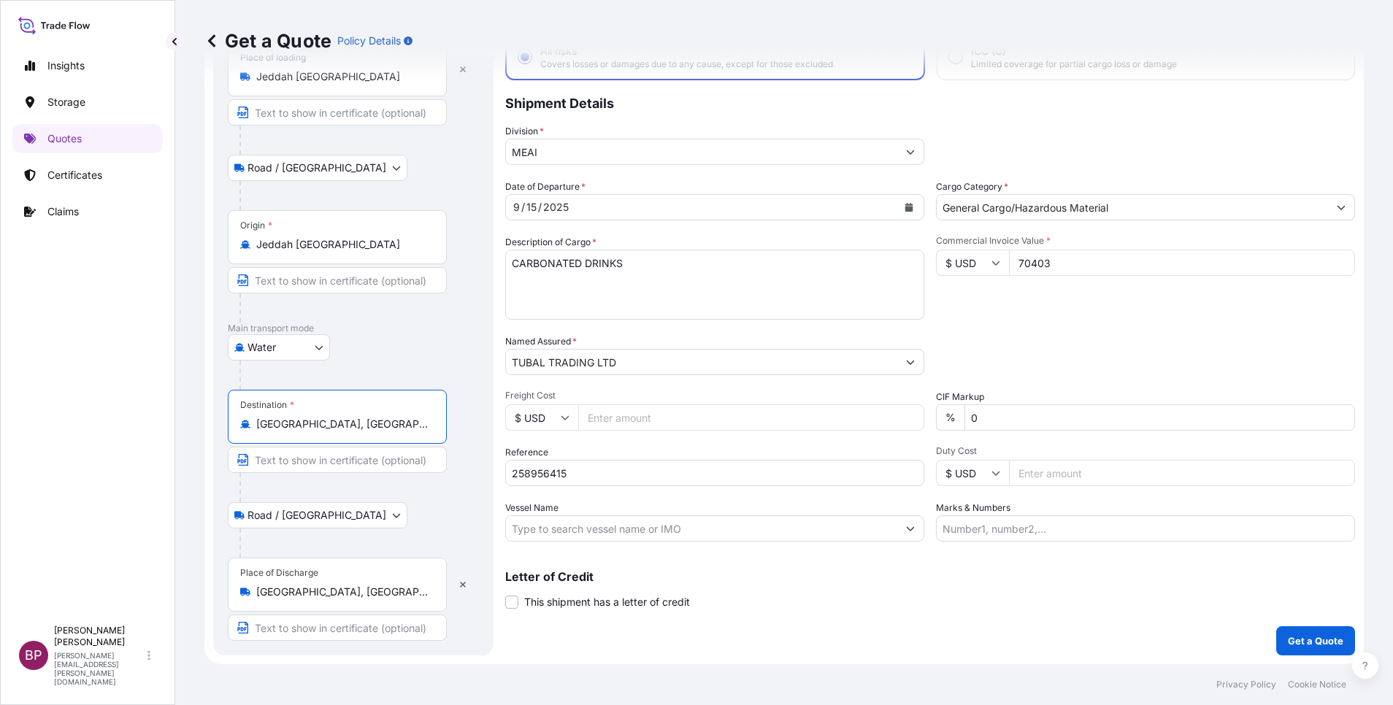
click at [439, 359] on div "Water Air Water Inland" at bounding box center [353, 347] width 251 height 26
drag, startPoint x: 371, startPoint y: 423, endPoint x: 0, endPoint y: 359, distance: 377.0
click at [0, 355] on html "1 option available. Insights Storage Quotes Certificates Claims BP [PERSON_NAME…" at bounding box center [696, 352] width 1393 height 705
click at [420, 363] on div at bounding box center [358, 375] width 239 height 29
drag, startPoint x: 360, startPoint y: 428, endPoint x: 69, endPoint y: 417, distance: 290.7
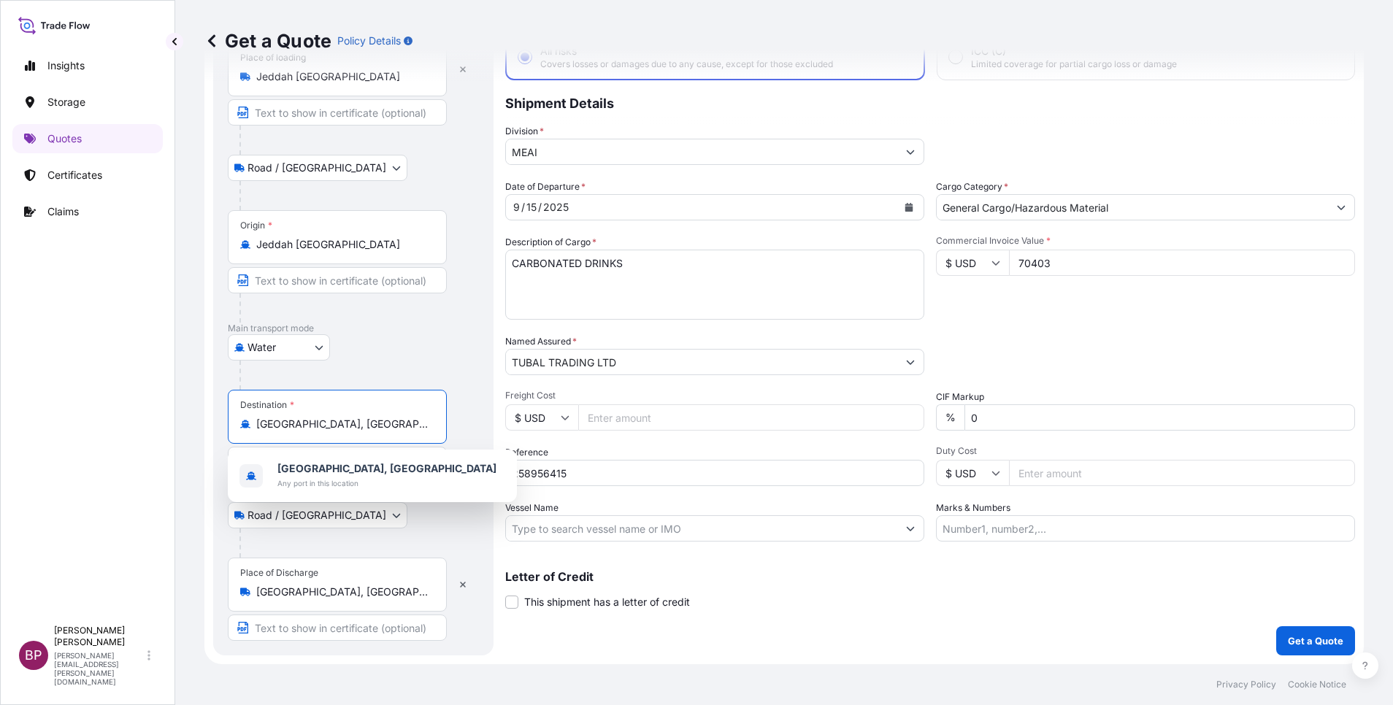
click at [73, 418] on div "Insights Storage Quotes Certificates Claims BP [PERSON_NAME] Kurian [EMAIL_ADDR…" at bounding box center [696, 352] width 1393 height 705
click at [393, 478] on span "GBLGP - [GEOGRAPHIC_DATA], [GEOGRAPHIC_DATA]" at bounding box center [391, 475] width 228 height 29
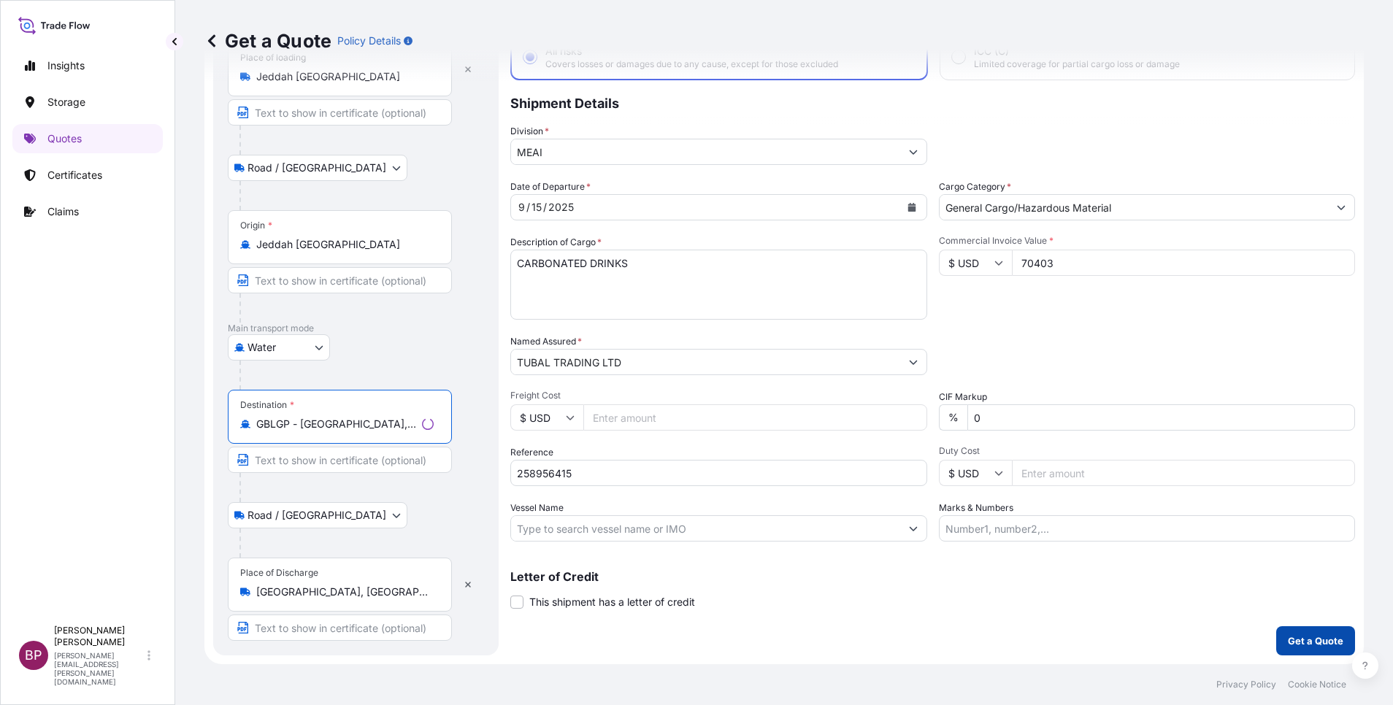
type input "GBLGP - [GEOGRAPHIC_DATA], [GEOGRAPHIC_DATA]"
click at [1287, 637] on p "Get a Quote" at bounding box center [1314, 640] width 55 height 15
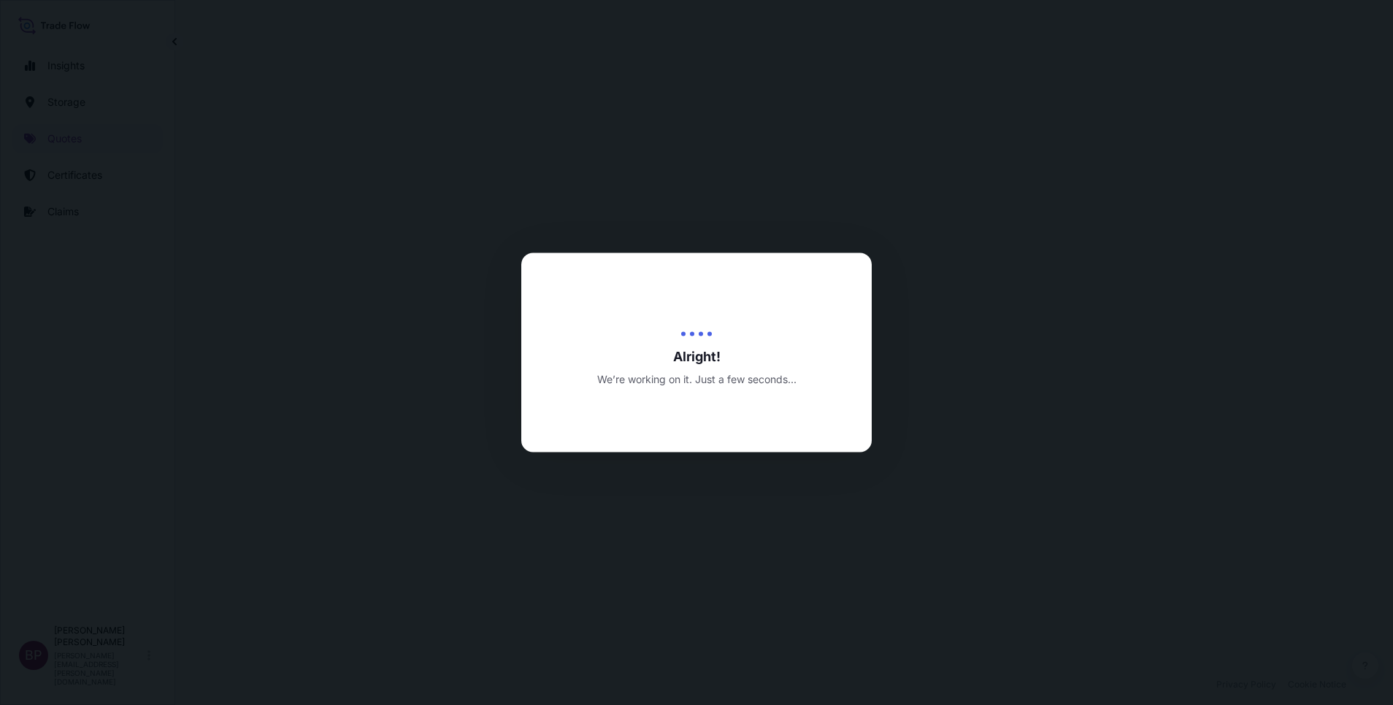
select select "Road / [GEOGRAPHIC_DATA]"
select select "Water"
select select "Road / [GEOGRAPHIC_DATA]"
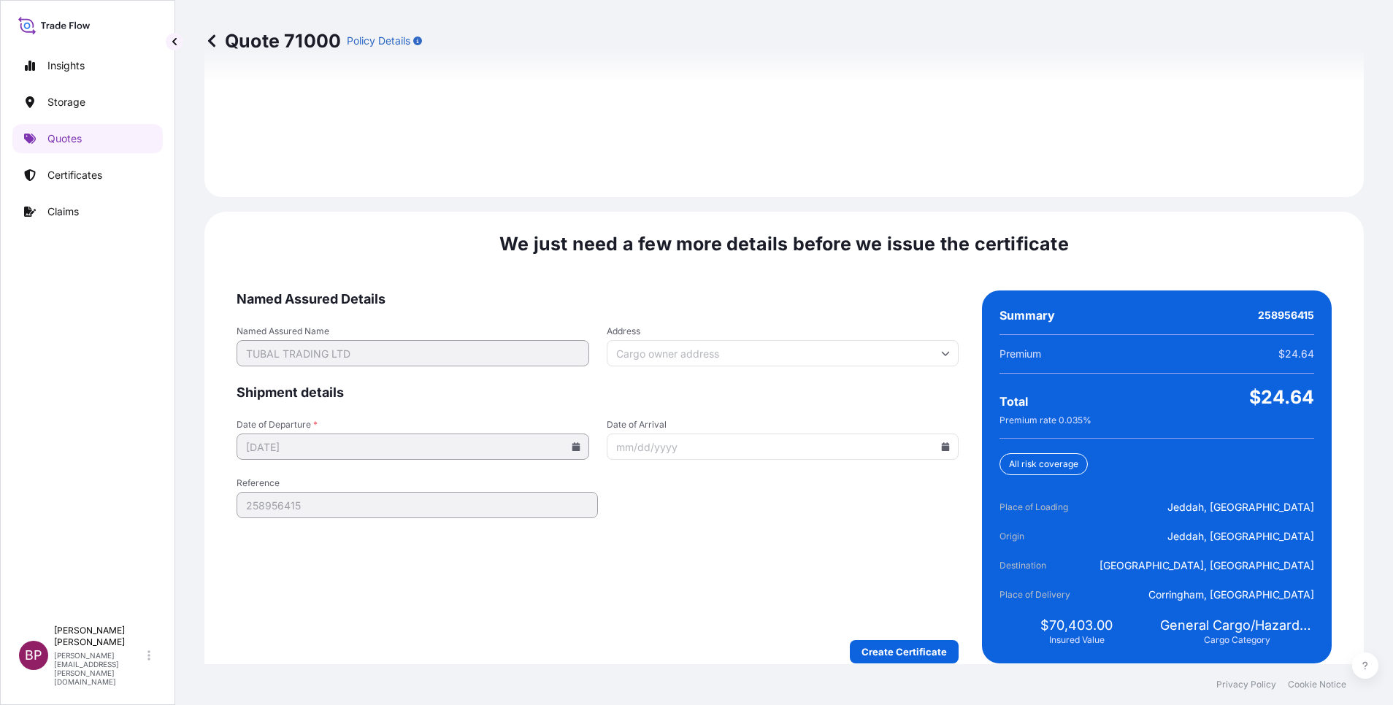
scroll to position [2163, 0]
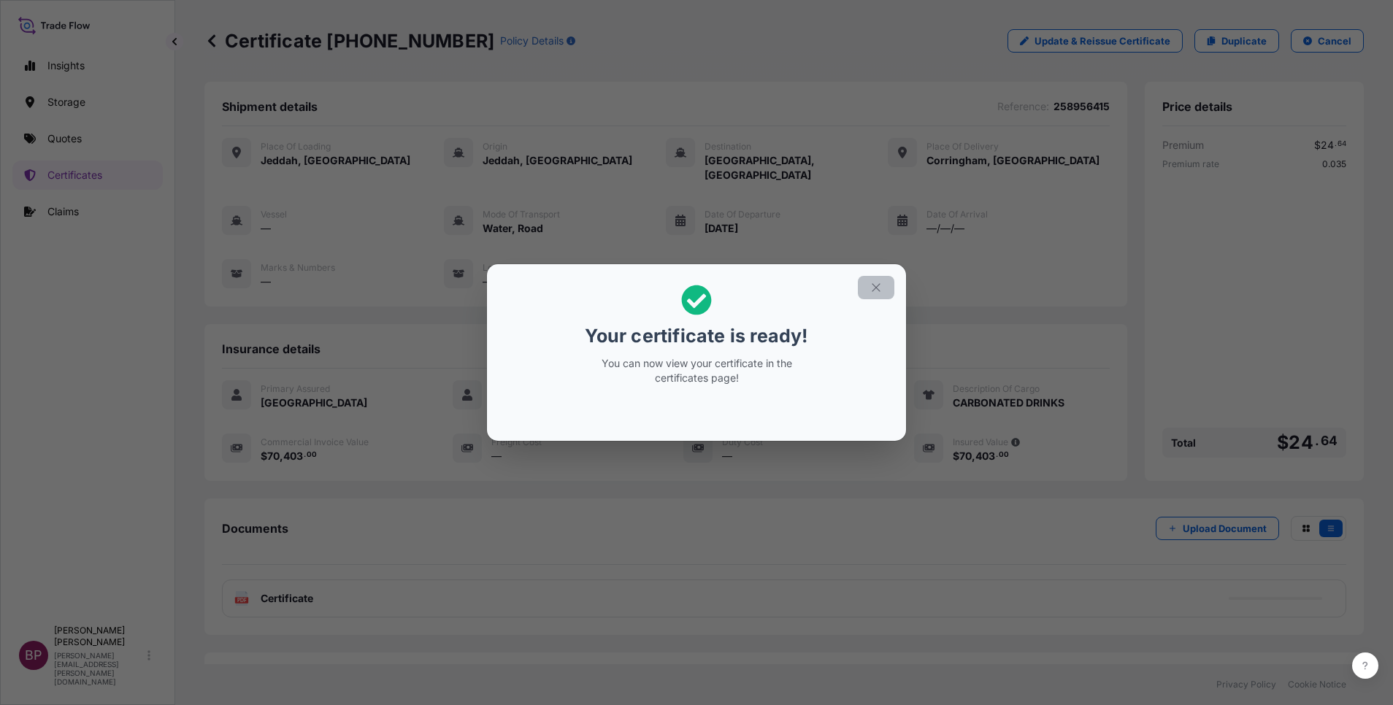
click at [879, 289] on icon "button" at bounding box center [875, 287] width 13 height 13
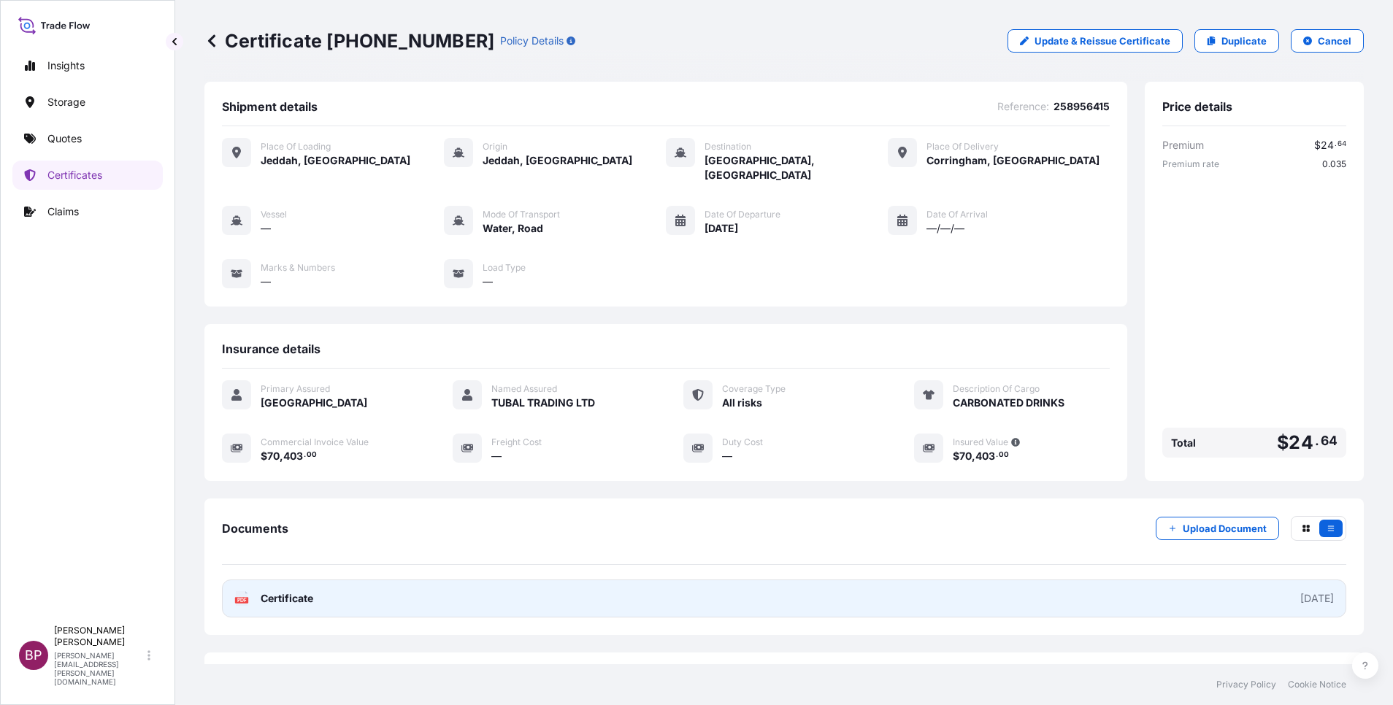
click at [298, 594] on span "Certificate" at bounding box center [287, 598] width 53 height 15
